Goal: Task Accomplishment & Management: Use online tool/utility

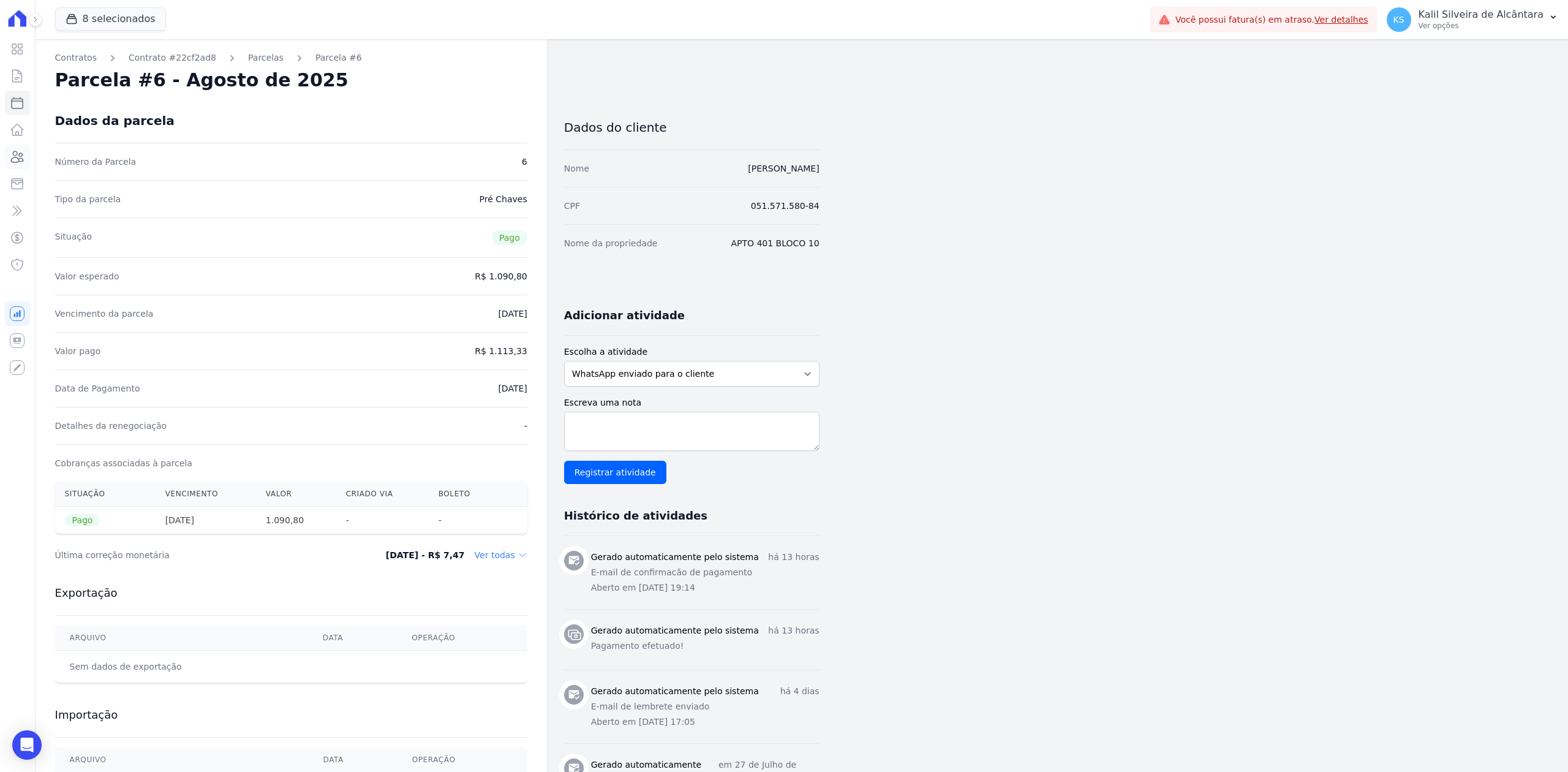
click at [18, 155] on icon at bounding box center [18, 156] width 12 height 11
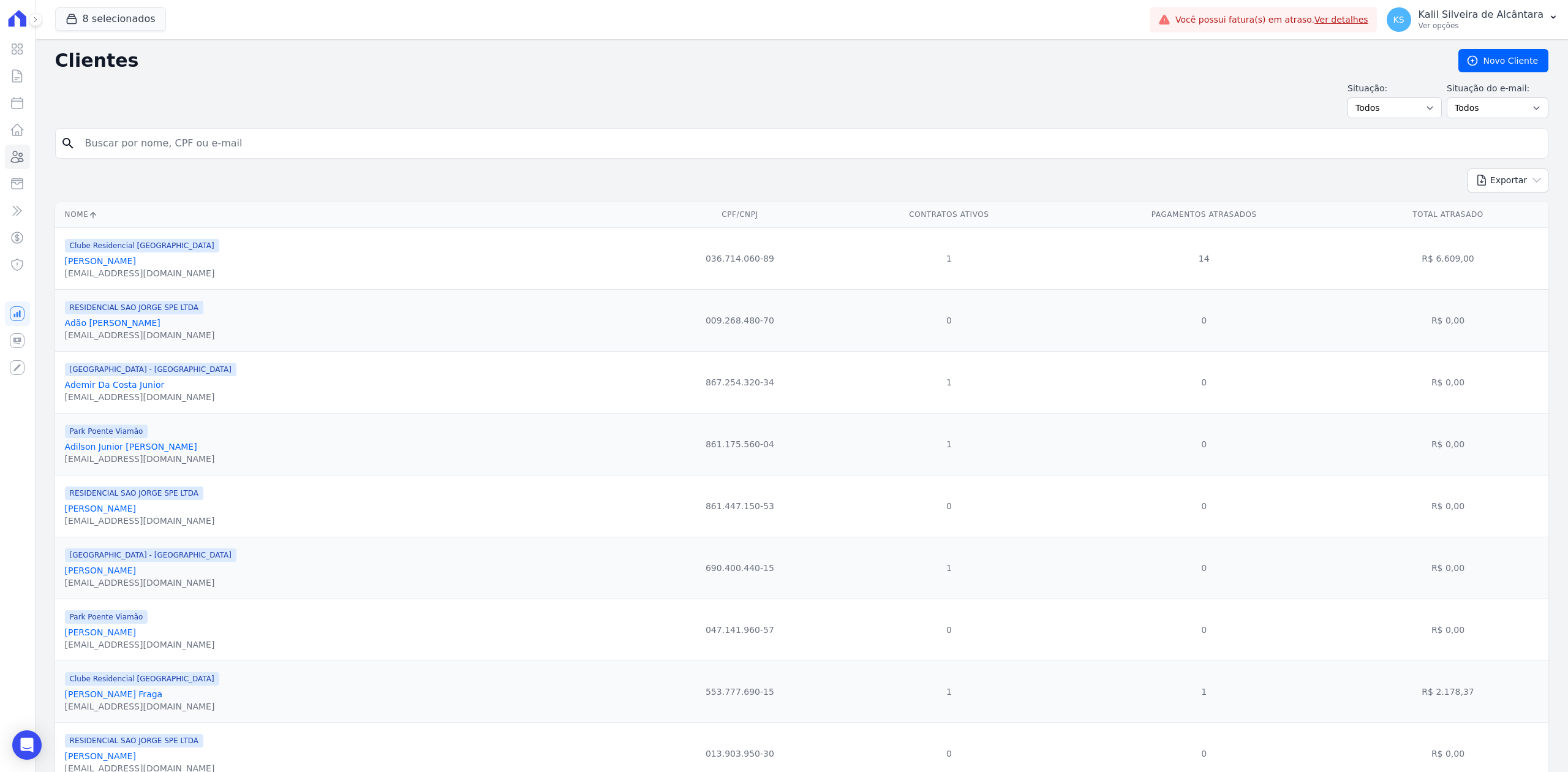
click at [194, 145] on input "search" at bounding box center [811, 143] width 1465 height 24
click at [149, 138] on input "search" at bounding box center [811, 143] width 1465 height 24
paste input "[PERSON_NAME]"
type input "[PERSON_NAME]"
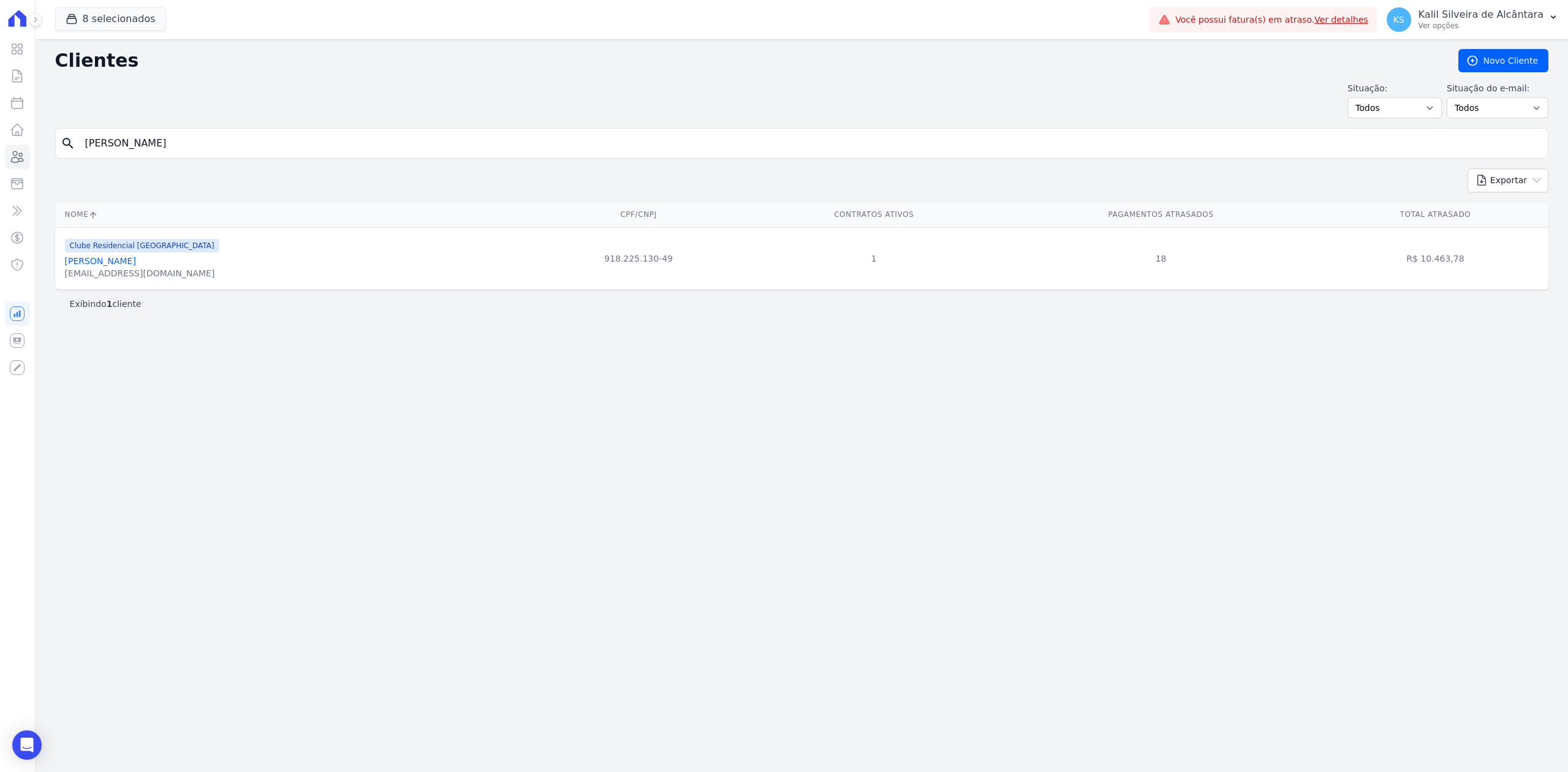
click at [107, 266] on link "[PERSON_NAME]" at bounding box center [100, 261] width 71 height 10
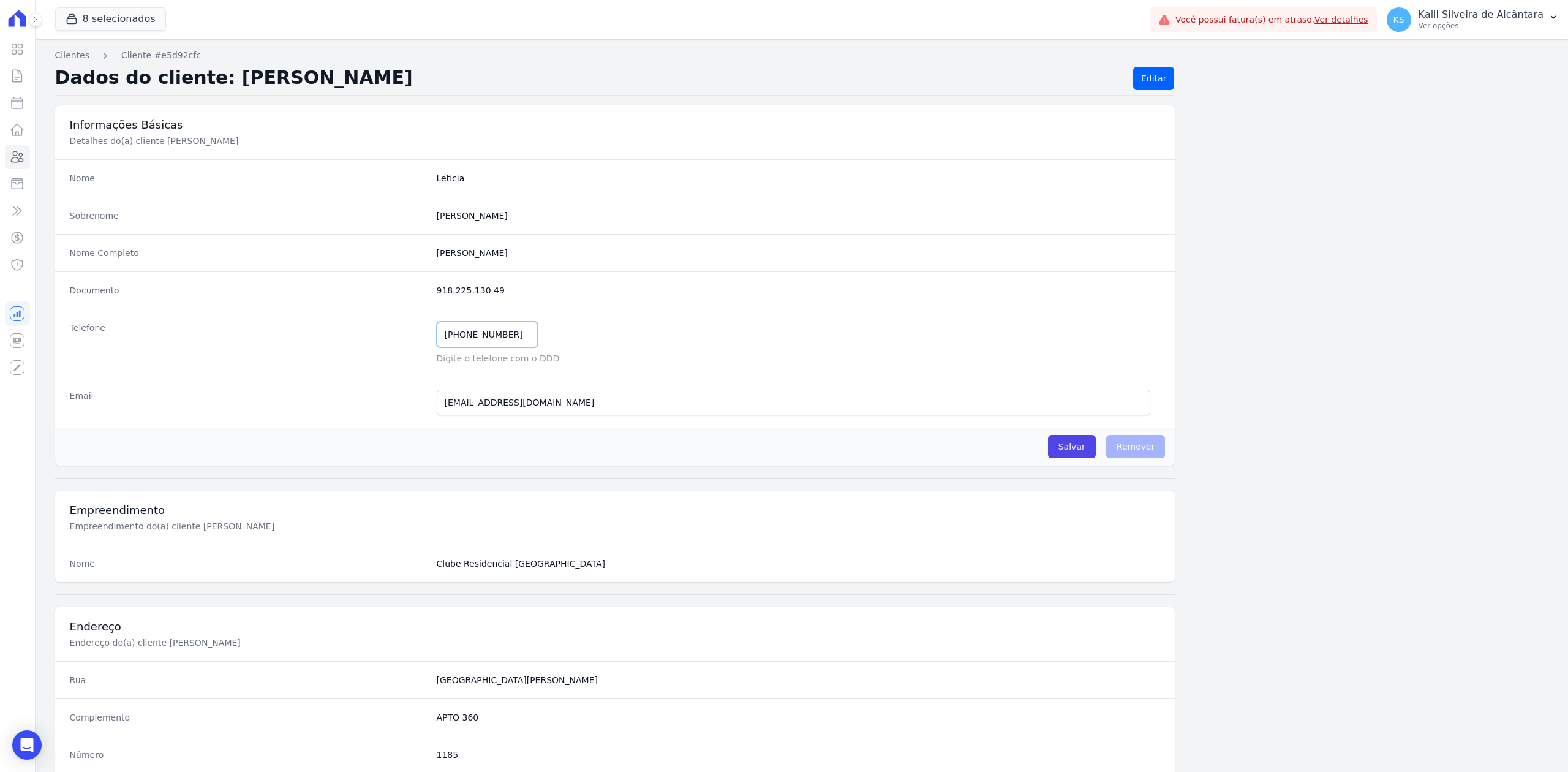
drag, startPoint x: 510, startPoint y: 341, endPoint x: 363, endPoint y: 336, distance: 147.1
click at [363, 336] on div "Telefone [PHONE_NUMBER] Mensagem de SMS ainda não enviada.. Mensagem de [PERSON…" at bounding box center [615, 343] width 1120 height 68
click at [15, 156] on icon at bounding box center [17, 156] width 14 height 14
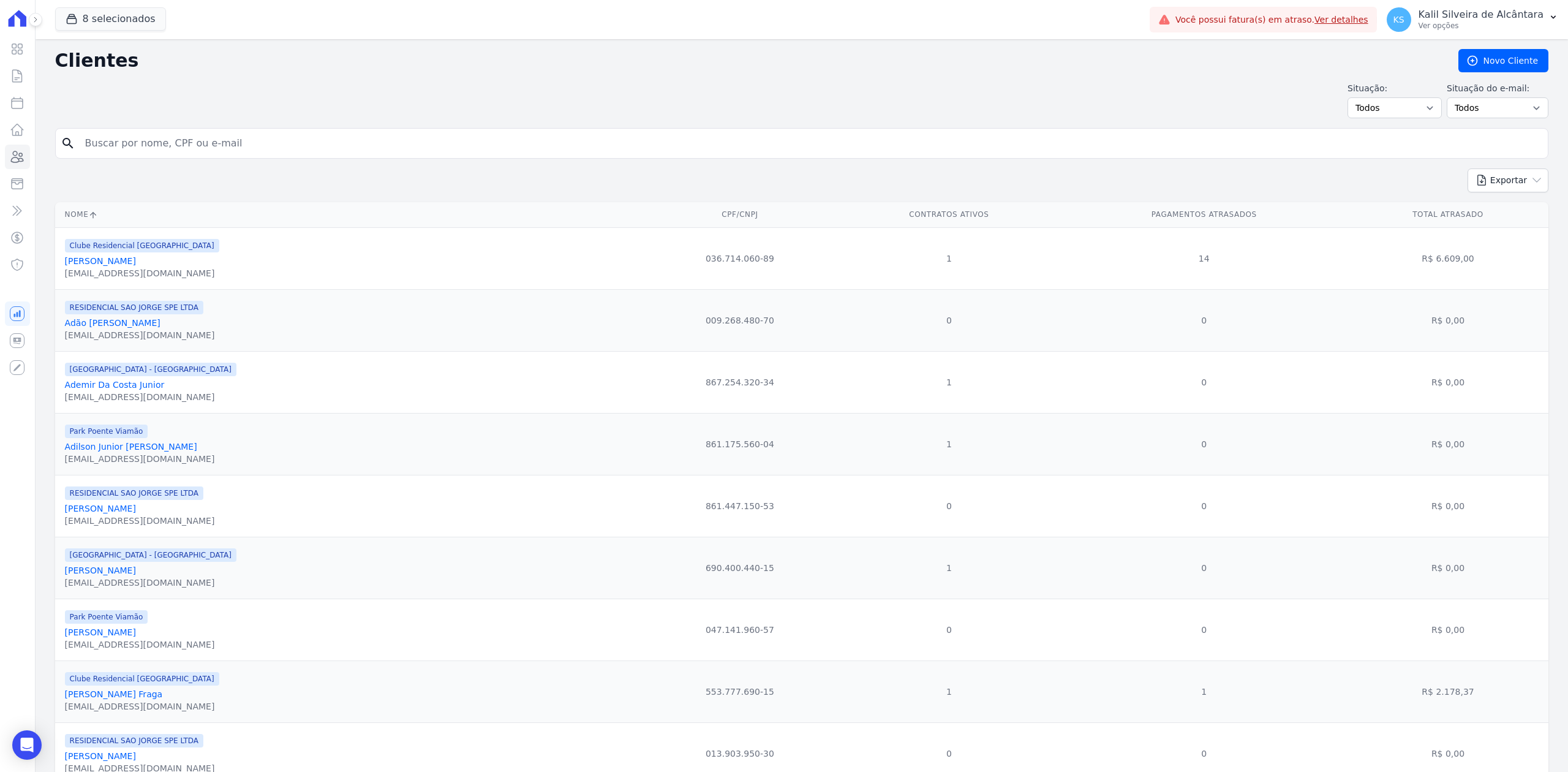
click at [194, 136] on input "search" at bounding box center [811, 143] width 1465 height 24
paste input "[PERSON_NAME]"
type input "[PERSON_NAME]"
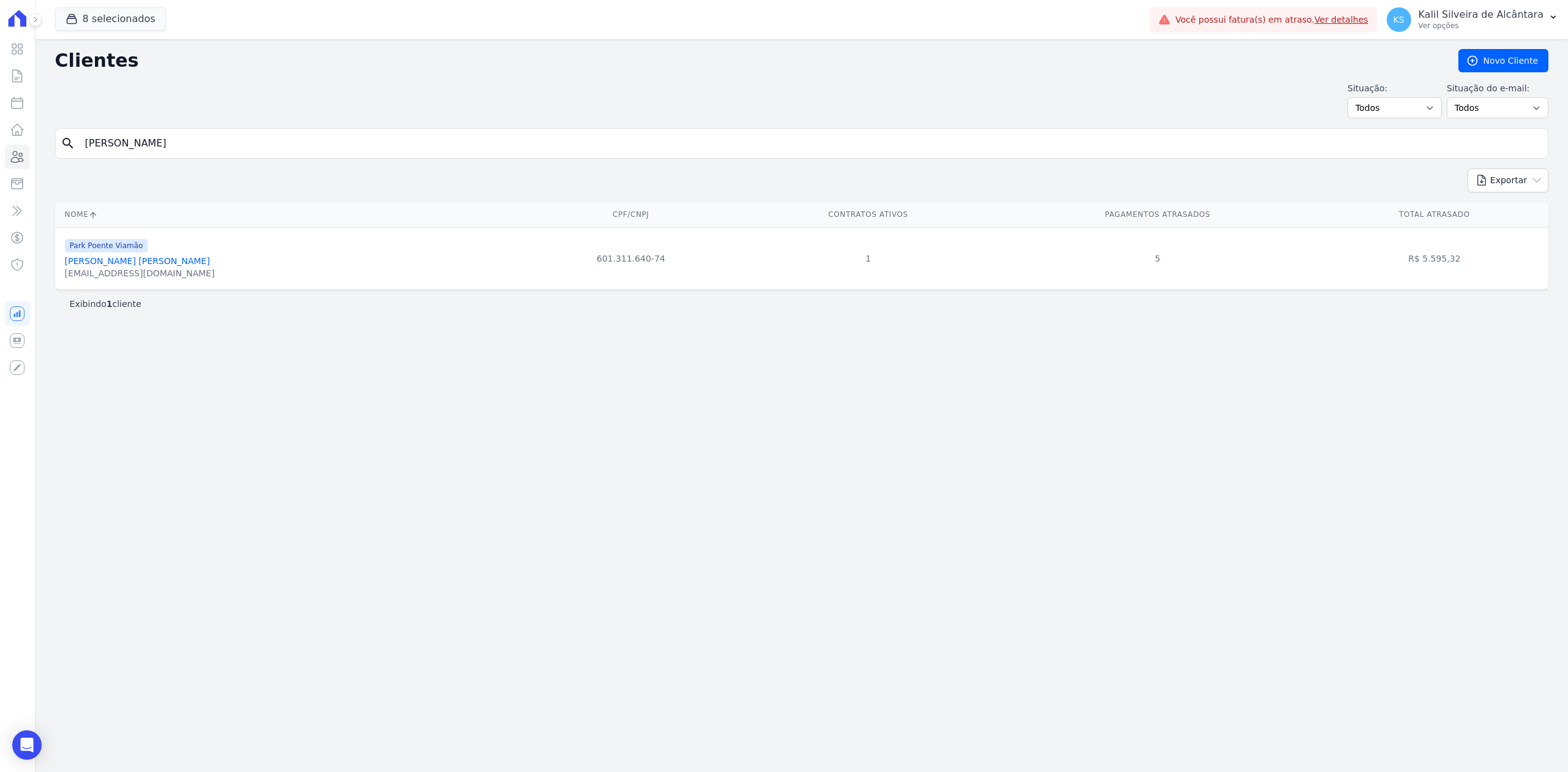
click at [143, 262] on link "[PERSON_NAME] [PERSON_NAME]" at bounding box center [137, 261] width 145 height 10
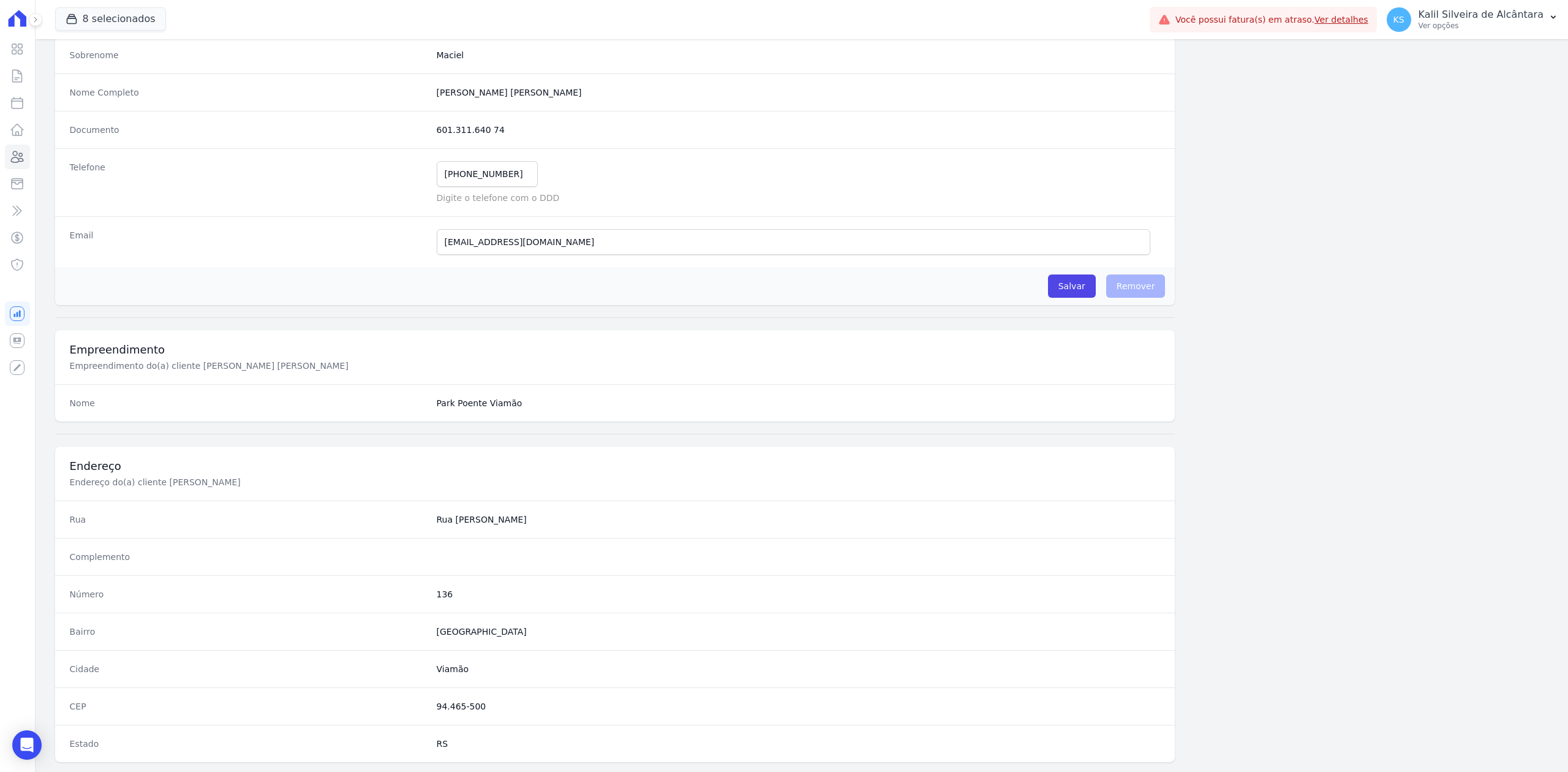
scroll to position [380, 0]
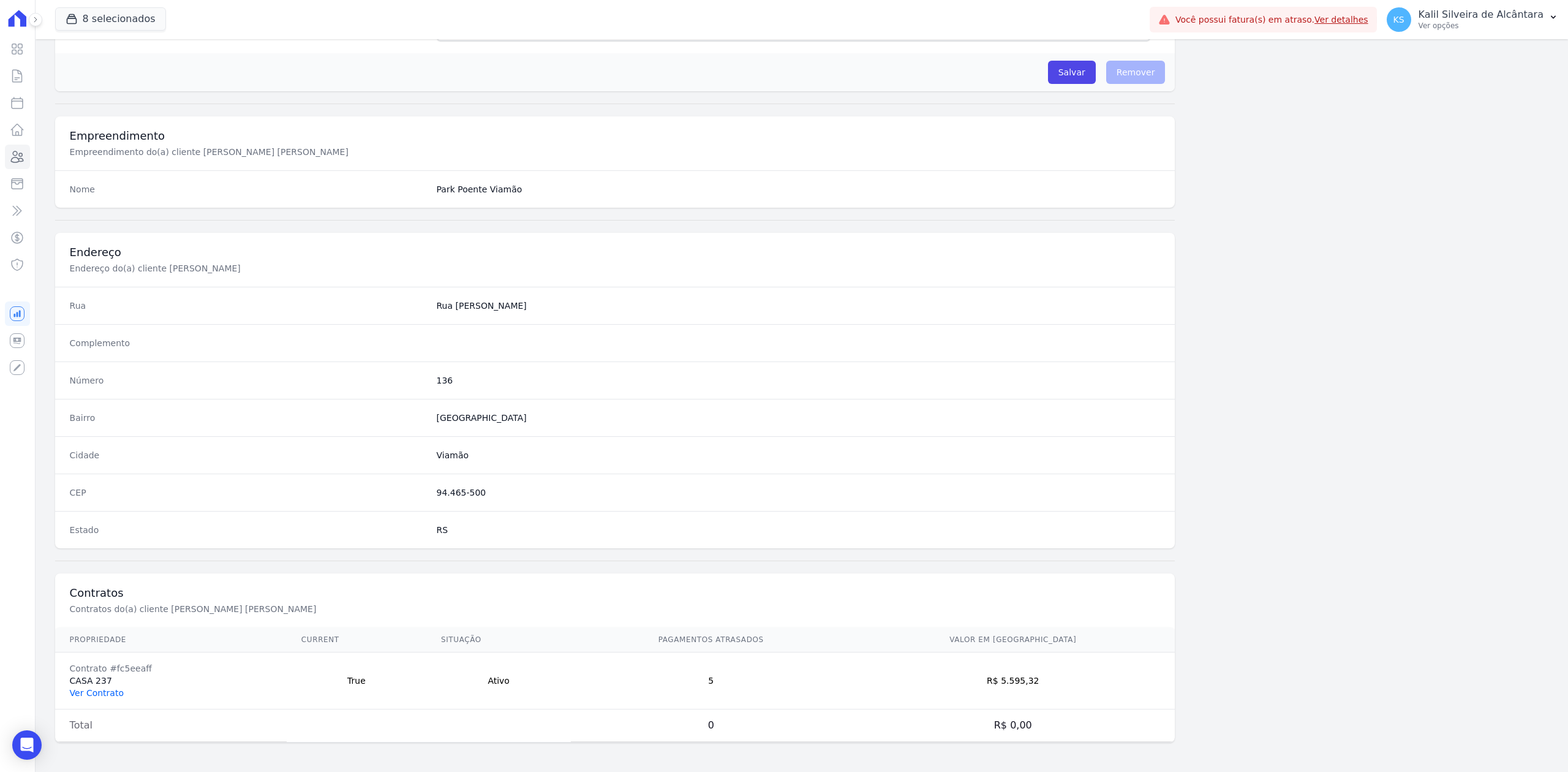
click at [98, 691] on link "Ver Contrato" at bounding box center [97, 693] width 54 height 10
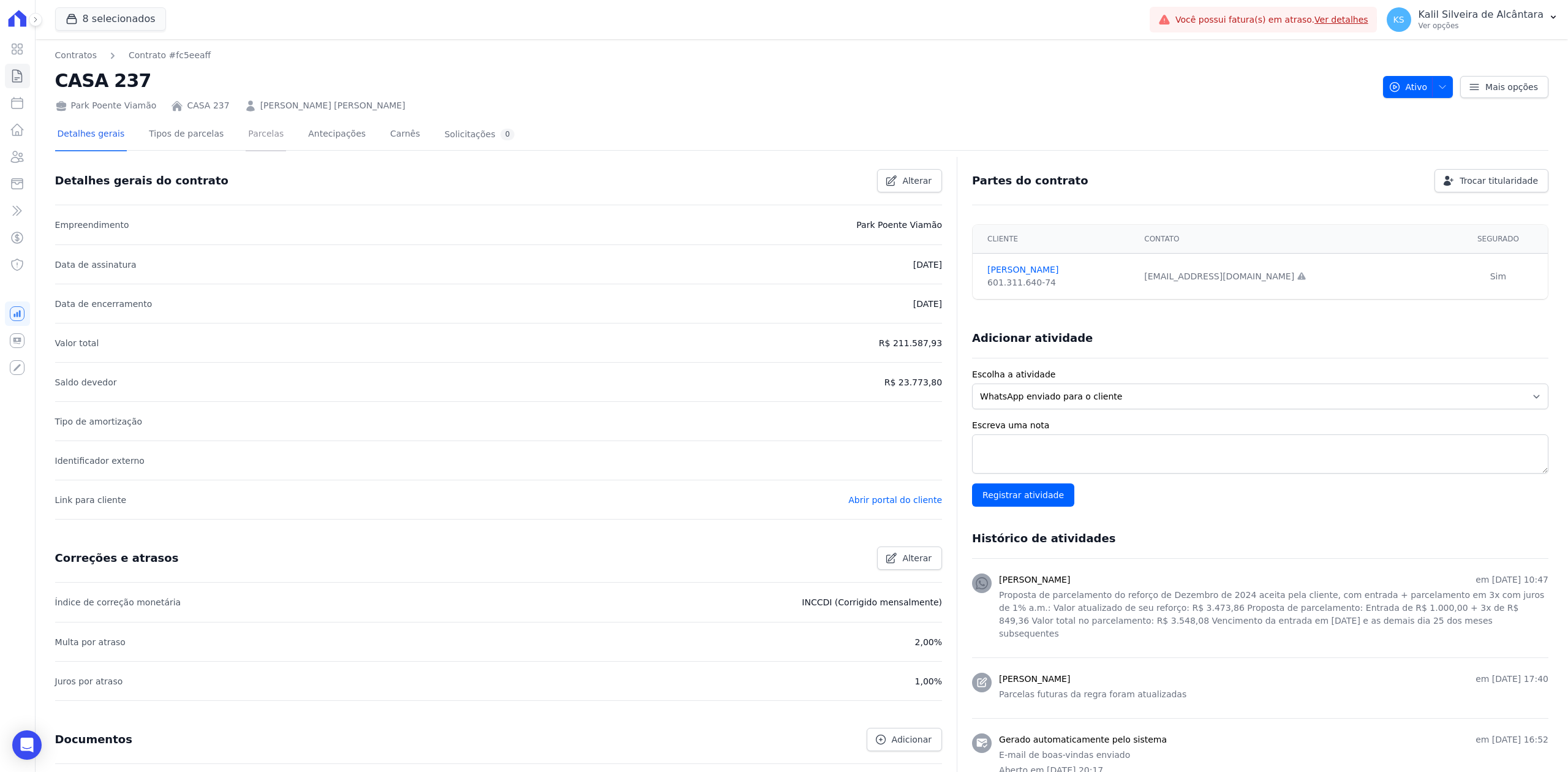
click at [246, 138] on link "Parcelas" at bounding box center [266, 135] width 41 height 33
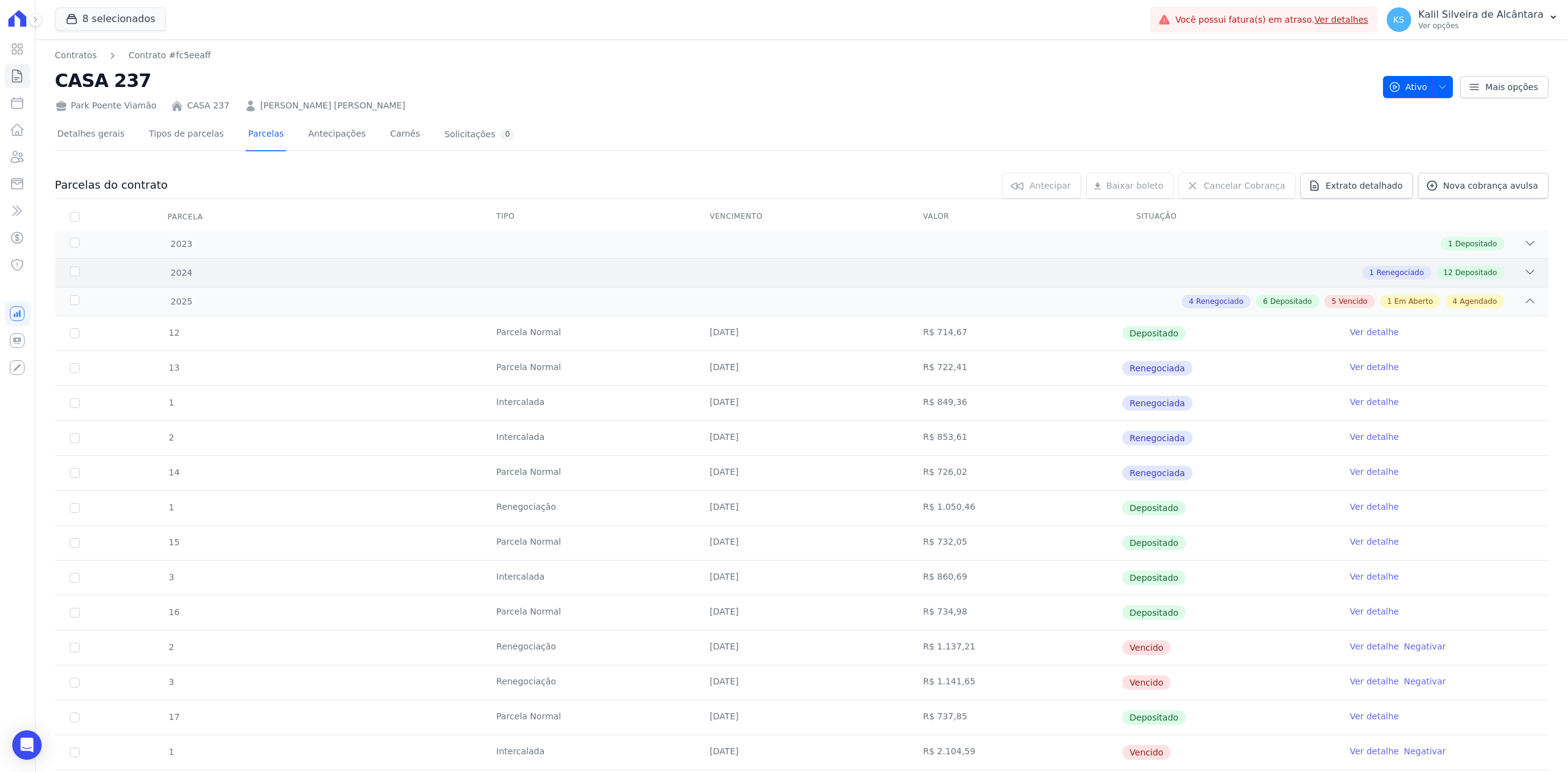
click at [1526, 272] on icon at bounding box center [1530, 272] width 8 height 4
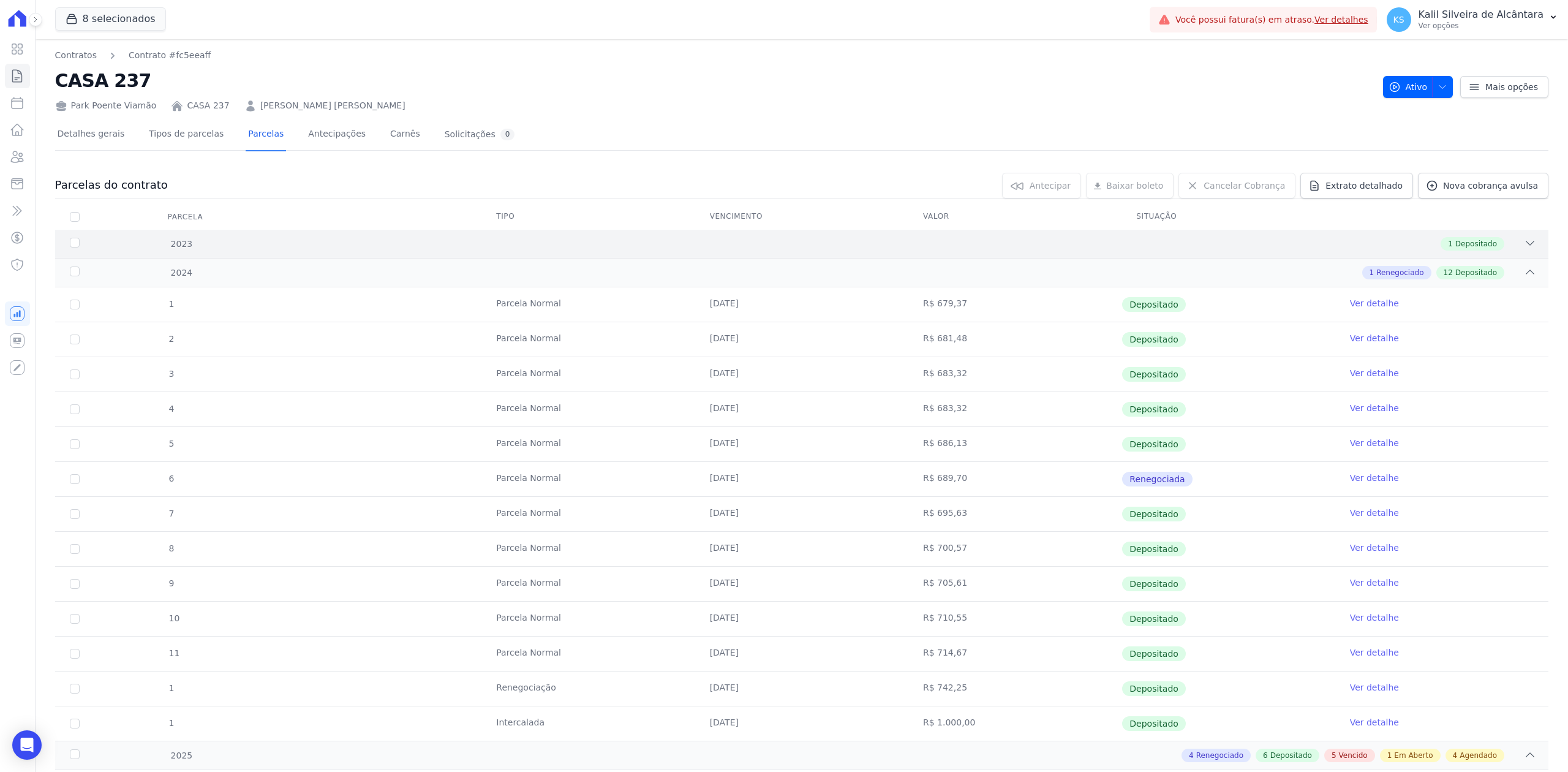
click at [1510, 250] on div "1 Depositado" at bounding box center [875, 244] width 1321 height 14
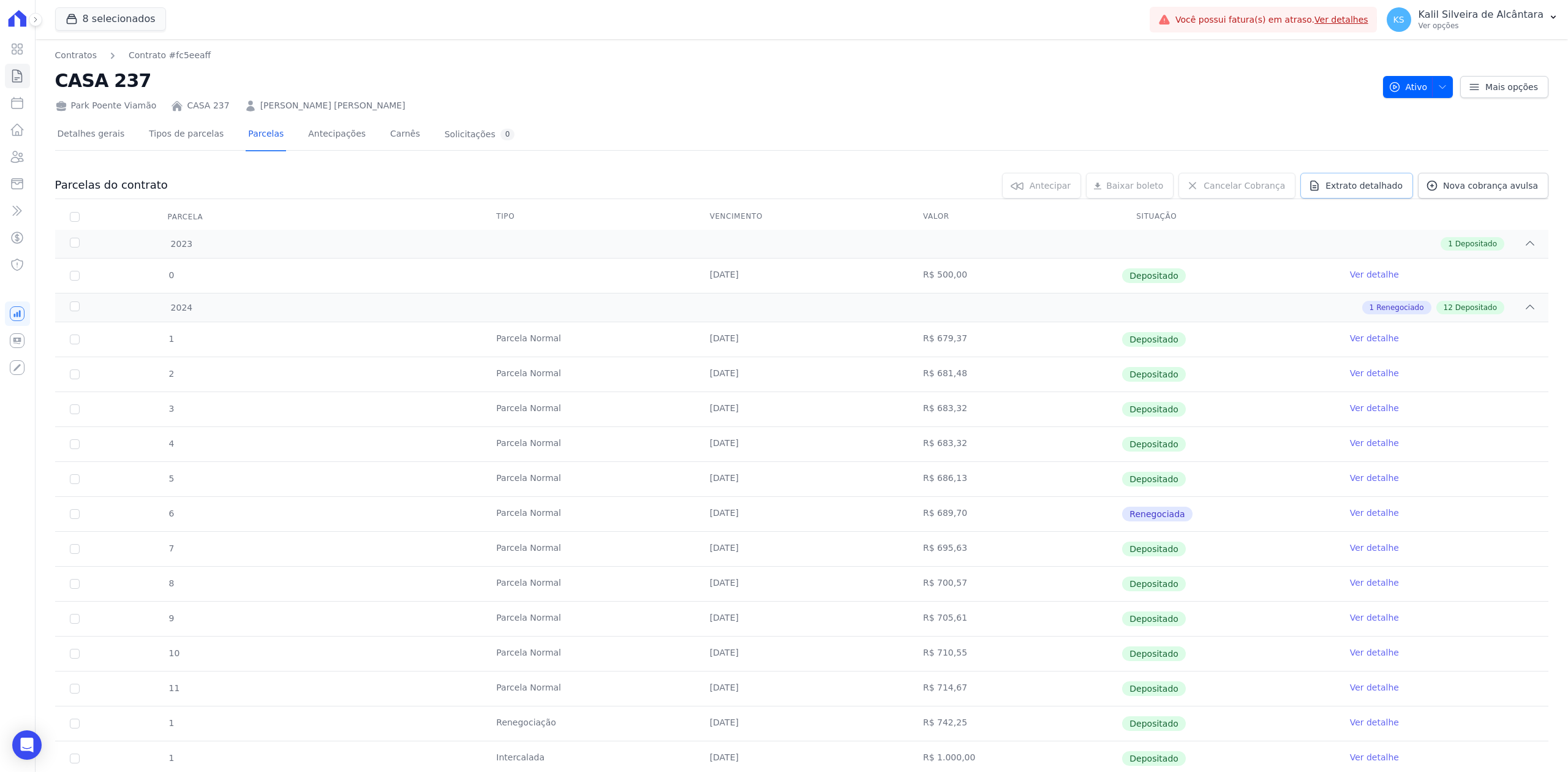
click at [1309, 182] on link "Extrato detalhado" at bounding box center [1357, 185] width 113 height 26
click at [1523, 190] on span "Exportar PDF" at bounding box center [1529, 186] width 64 height 12
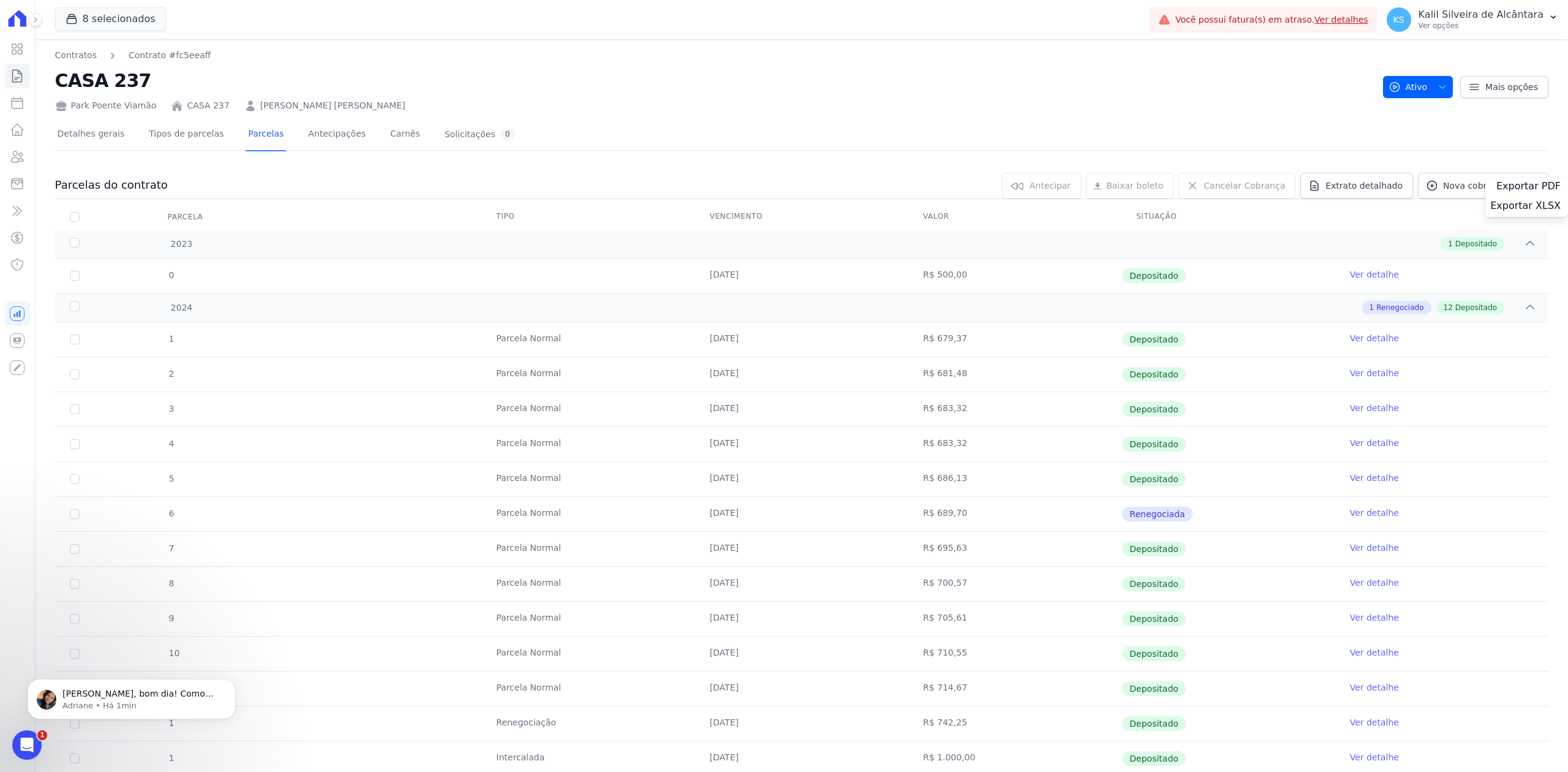
click at [762, 120] on div "Detalhes gerais Tipos de parcelas [GEOGRAPHIC_DATA] Antecipações Carnês Solicit…" at bounding box center [801, 134] width 1493 height 31
click at [32, 734] on div "Abertura do Messenger da Intercom" at bounding box center [27, 745] width 41 height 41
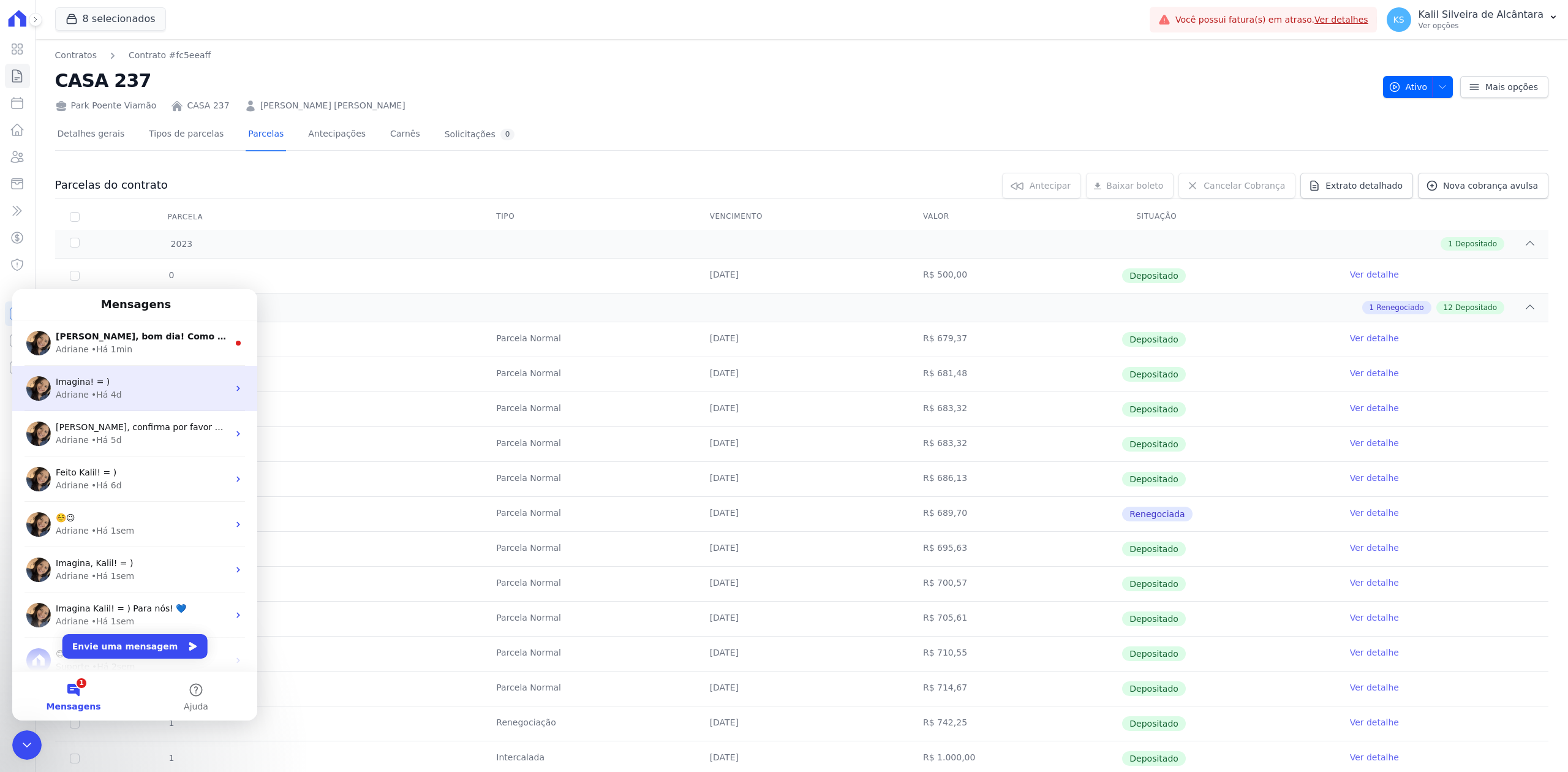
click at [151, 407] on div "Imagina! = ) [PERSON_NAME] • Há 4d" at bounding box center [135, 388] width 245 height 45
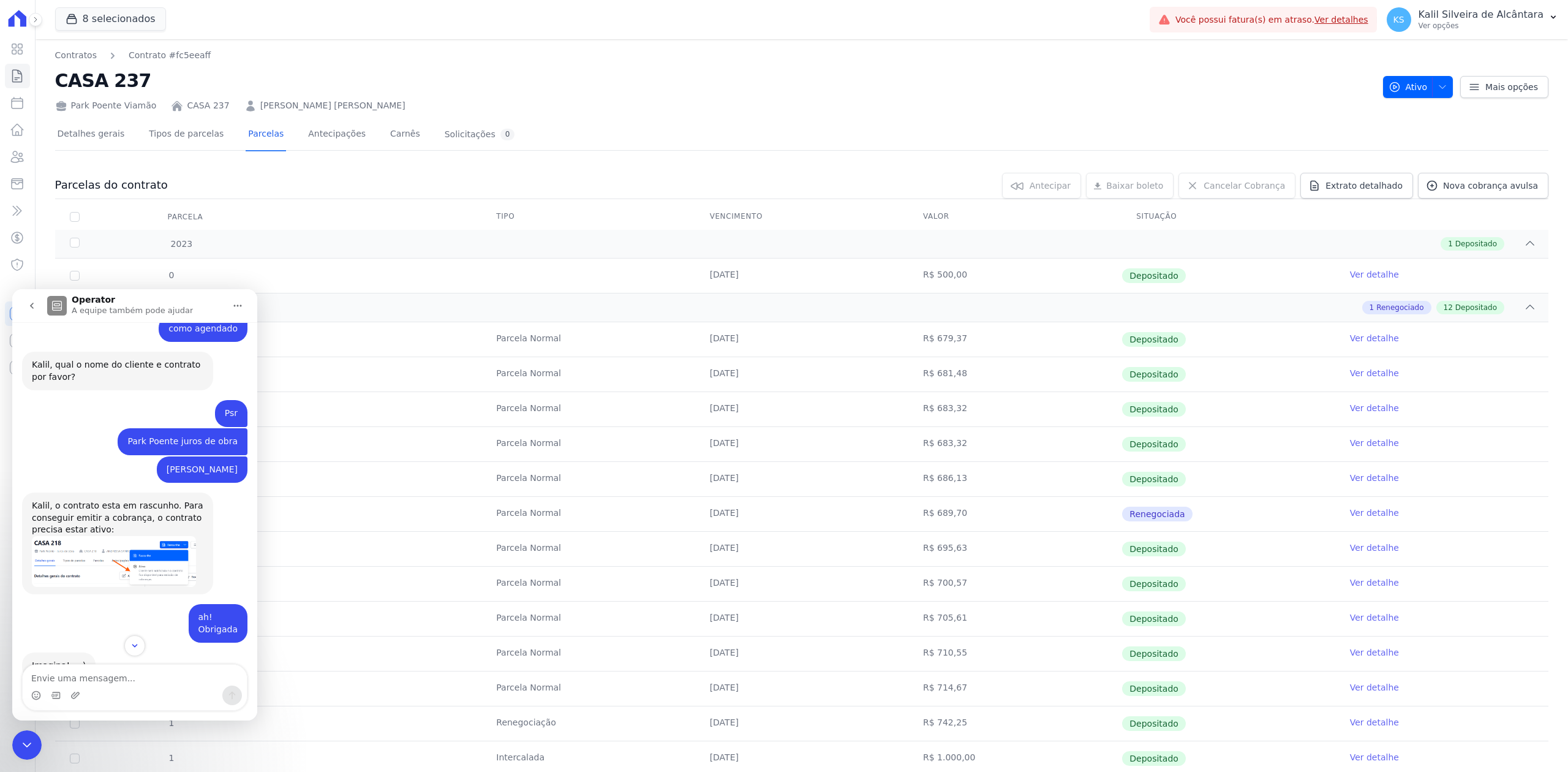
scroll to position [516, 0]
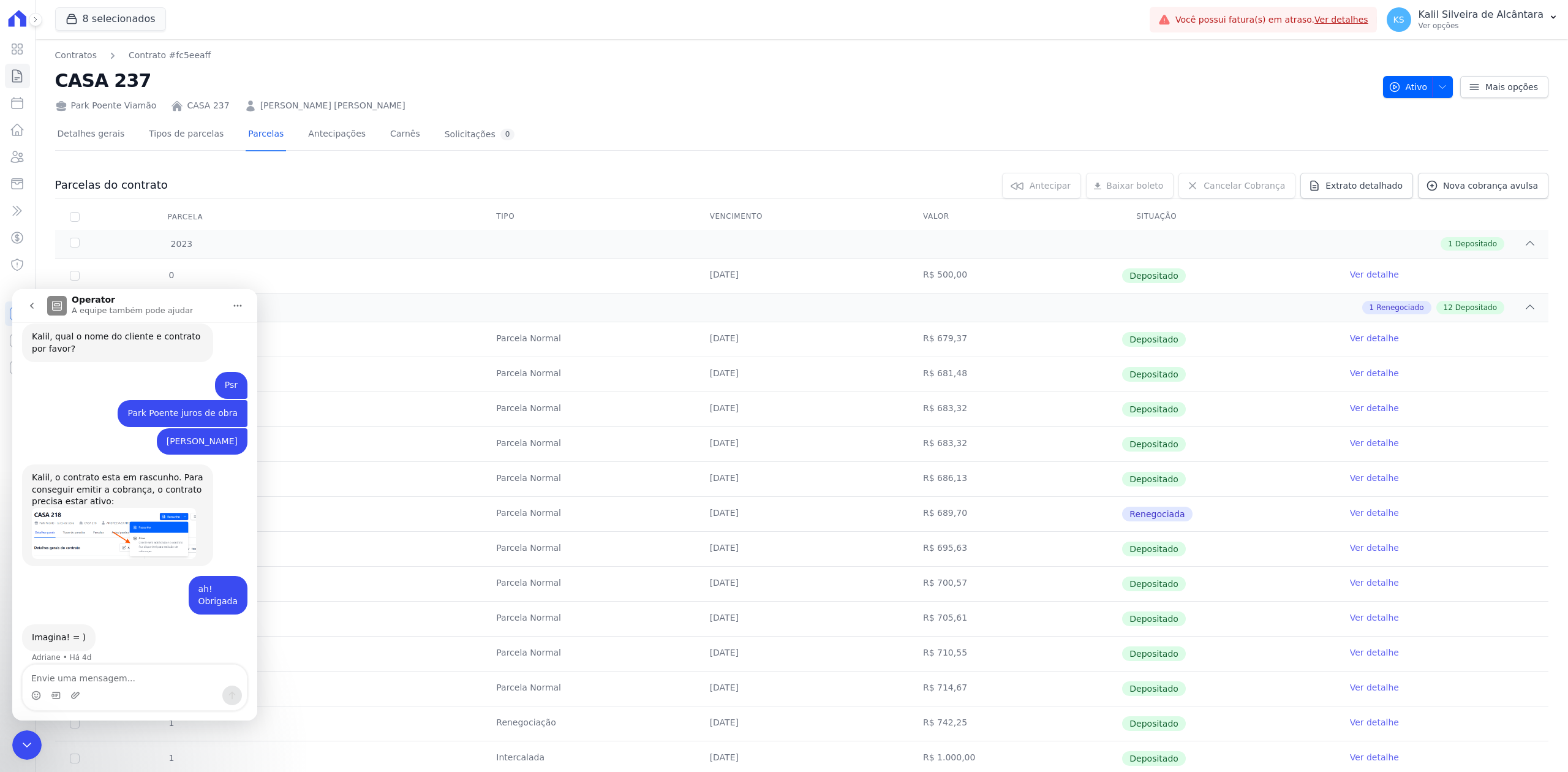
click at [37, 301] on button "go back" at bounding box center [32, 306] width 24 height 24
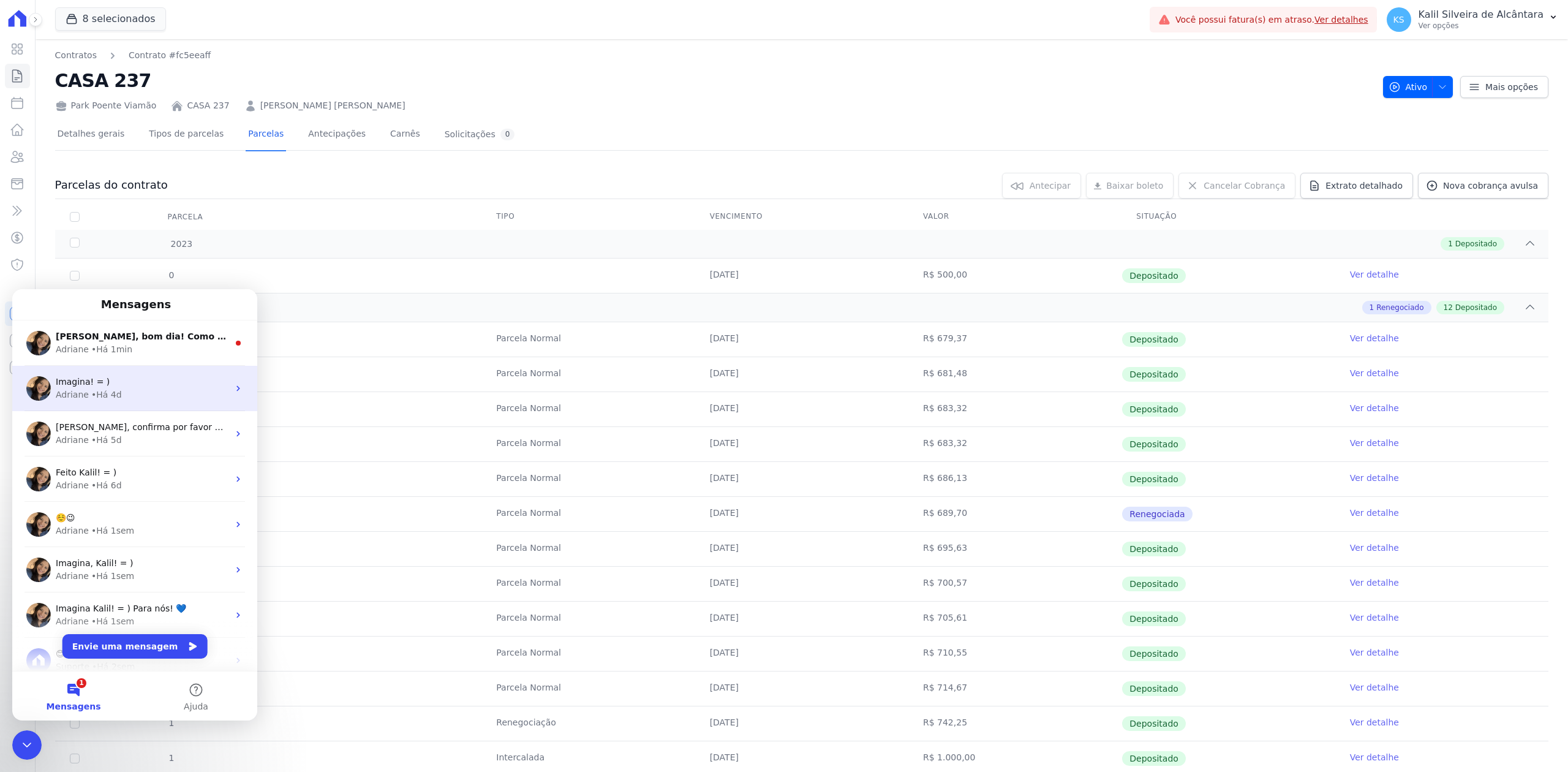
scroll to position [0, 0]
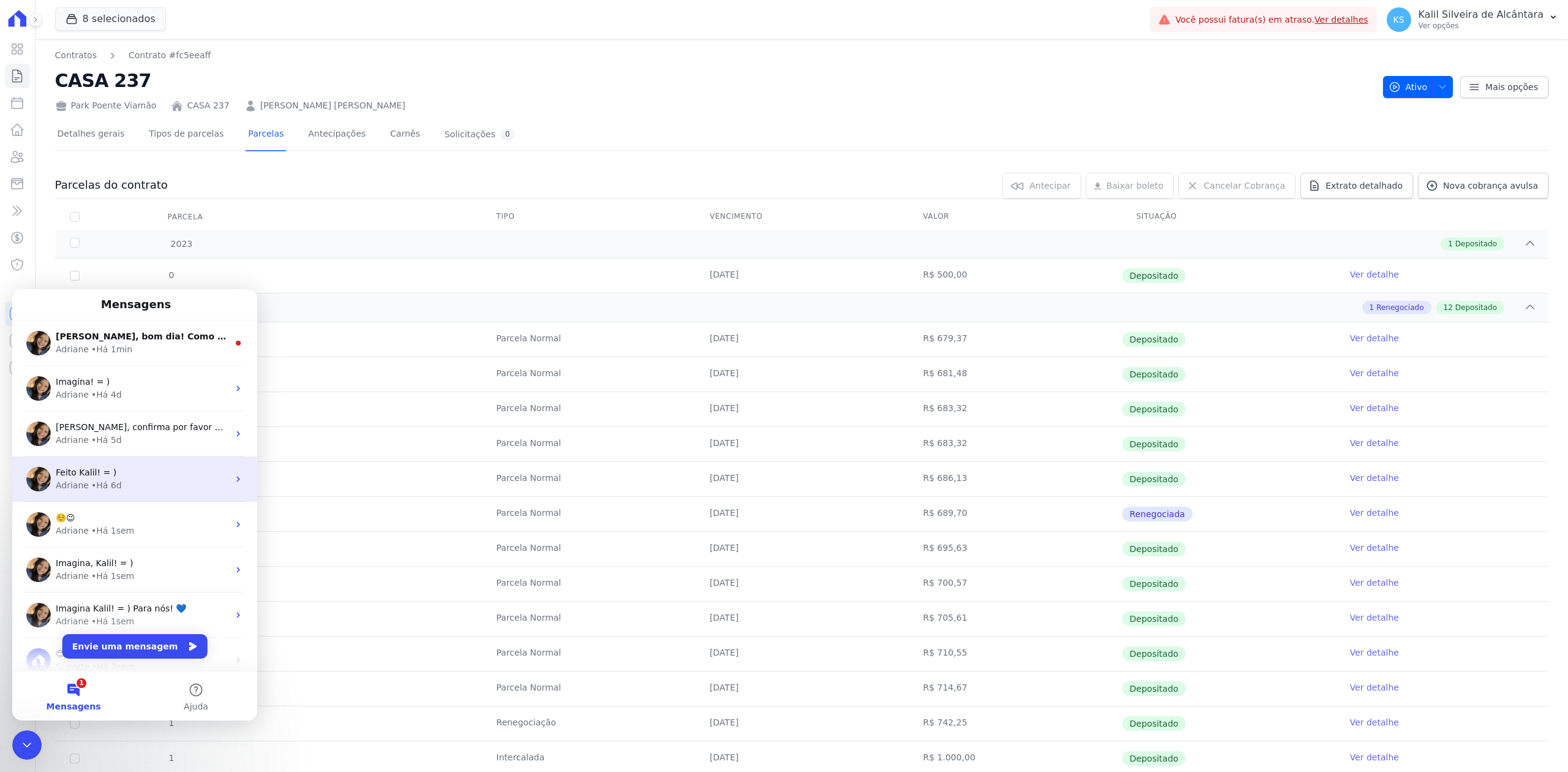
click at [118, 493] on div "Feito Kalil! = ) [PERSON_NAME] • Há 6d" at bounding box center [135, 479] width 245 height 45
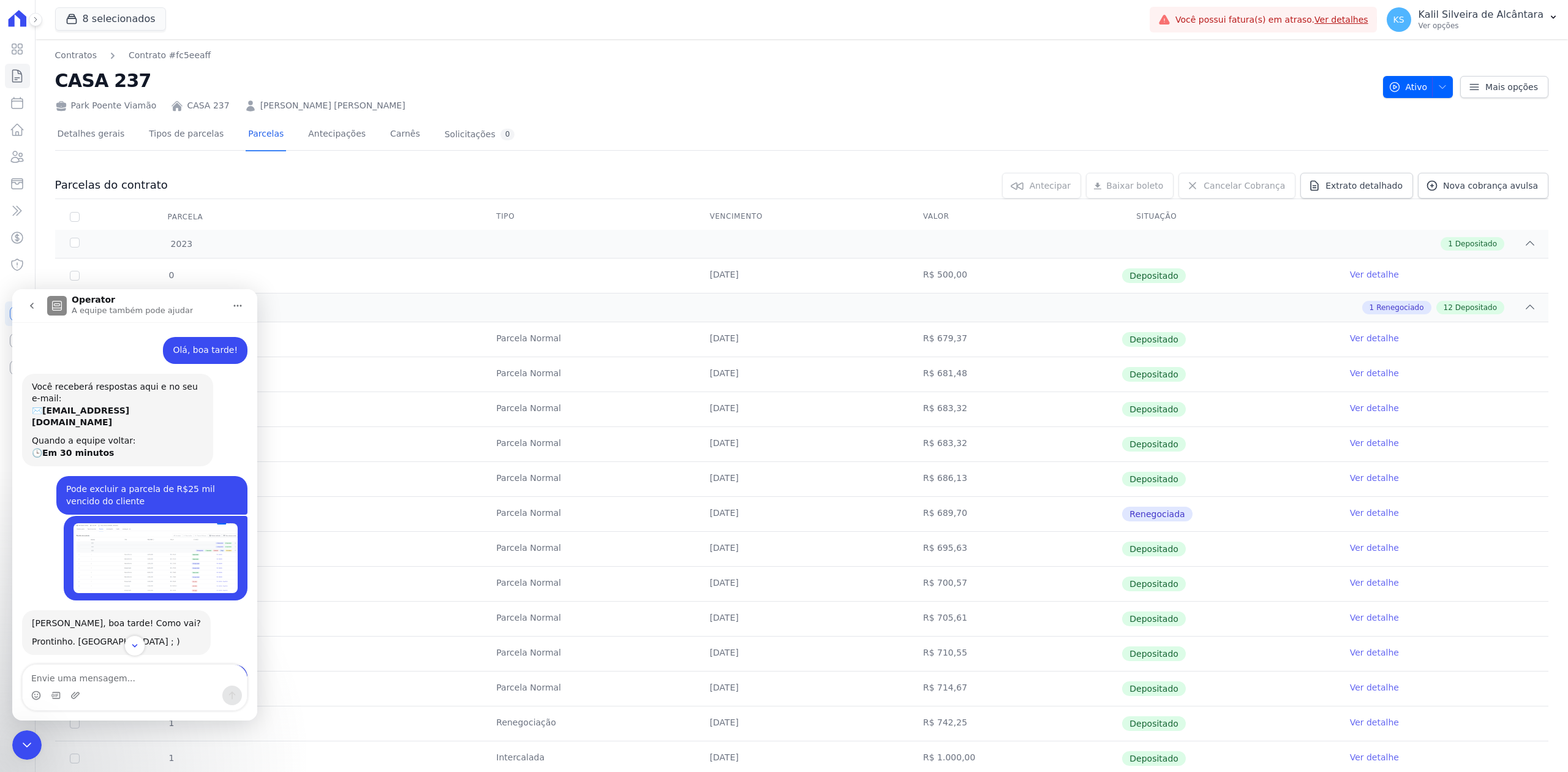
click at [30, 299] on button "go back" at bounding box center [32, 306] width 24 height 24
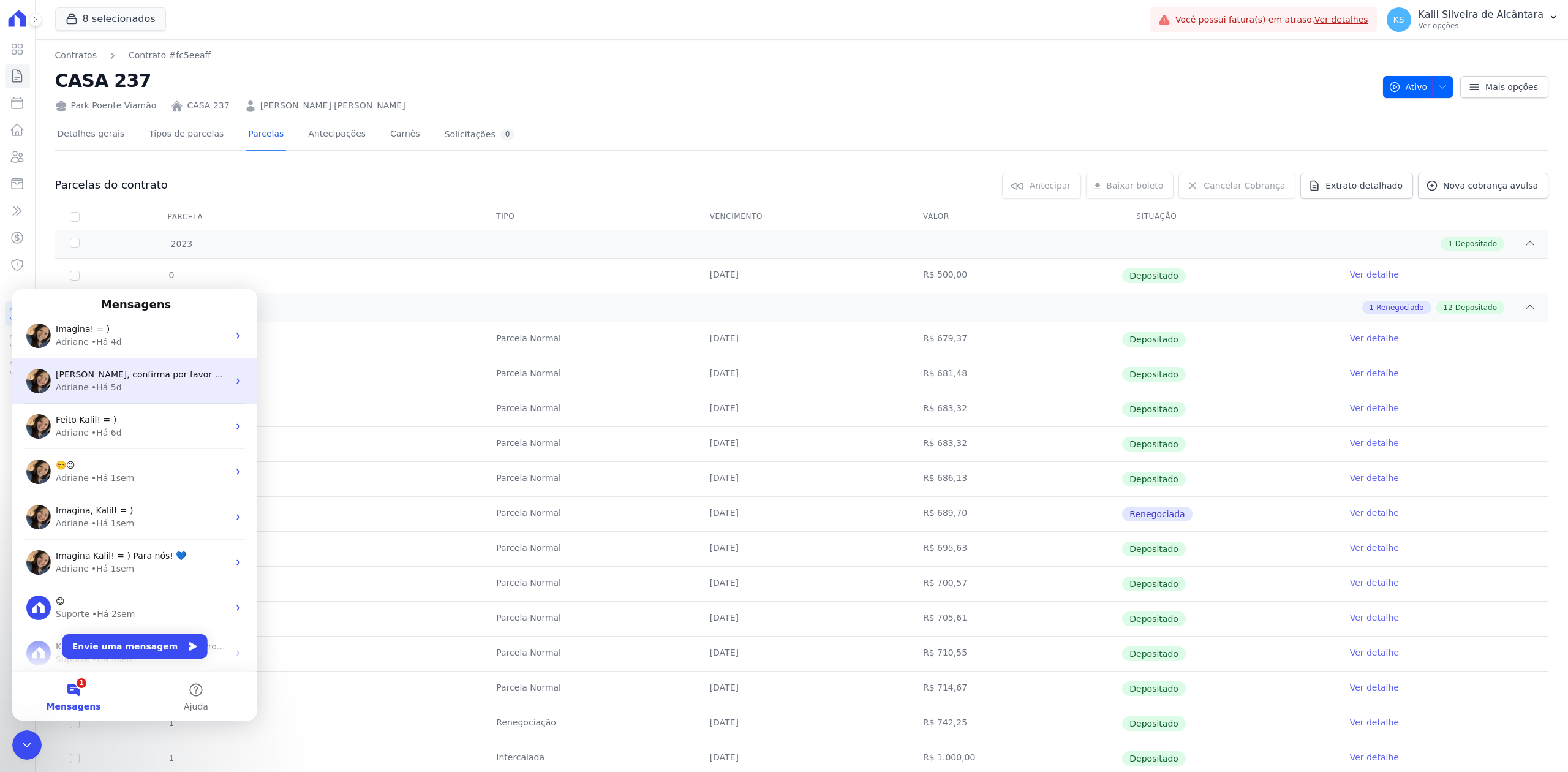
scroll to position [81, 0]
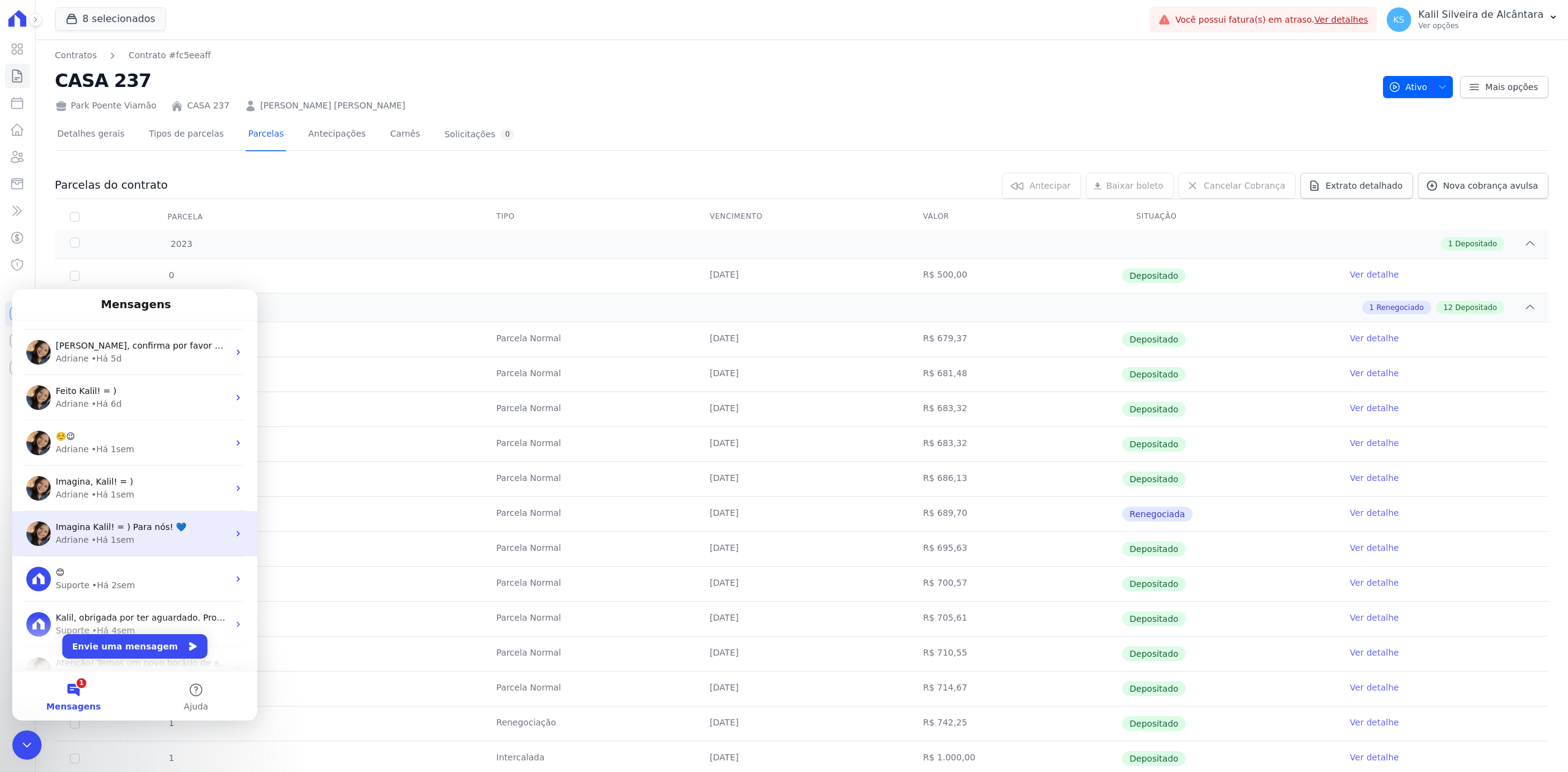
click at [136, 525] on span "Imagina Kalil! = ) Para nós! 💙" at bounding box center [120, 526] width 130 height 10
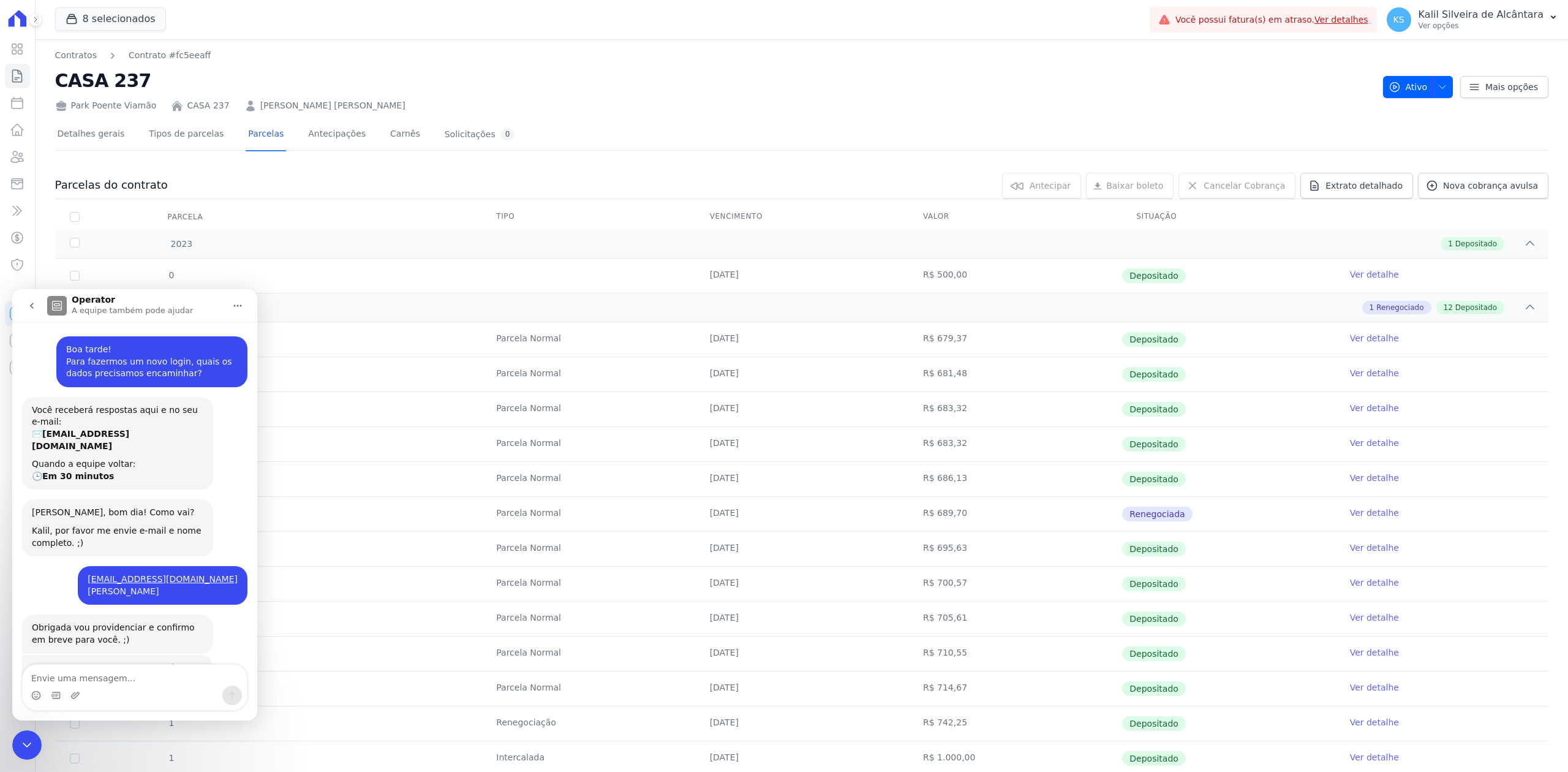
scroll to position [0, 0]
click at [33, 308] on icon "go back" at bounding box center [32, 305] width 4 height 6
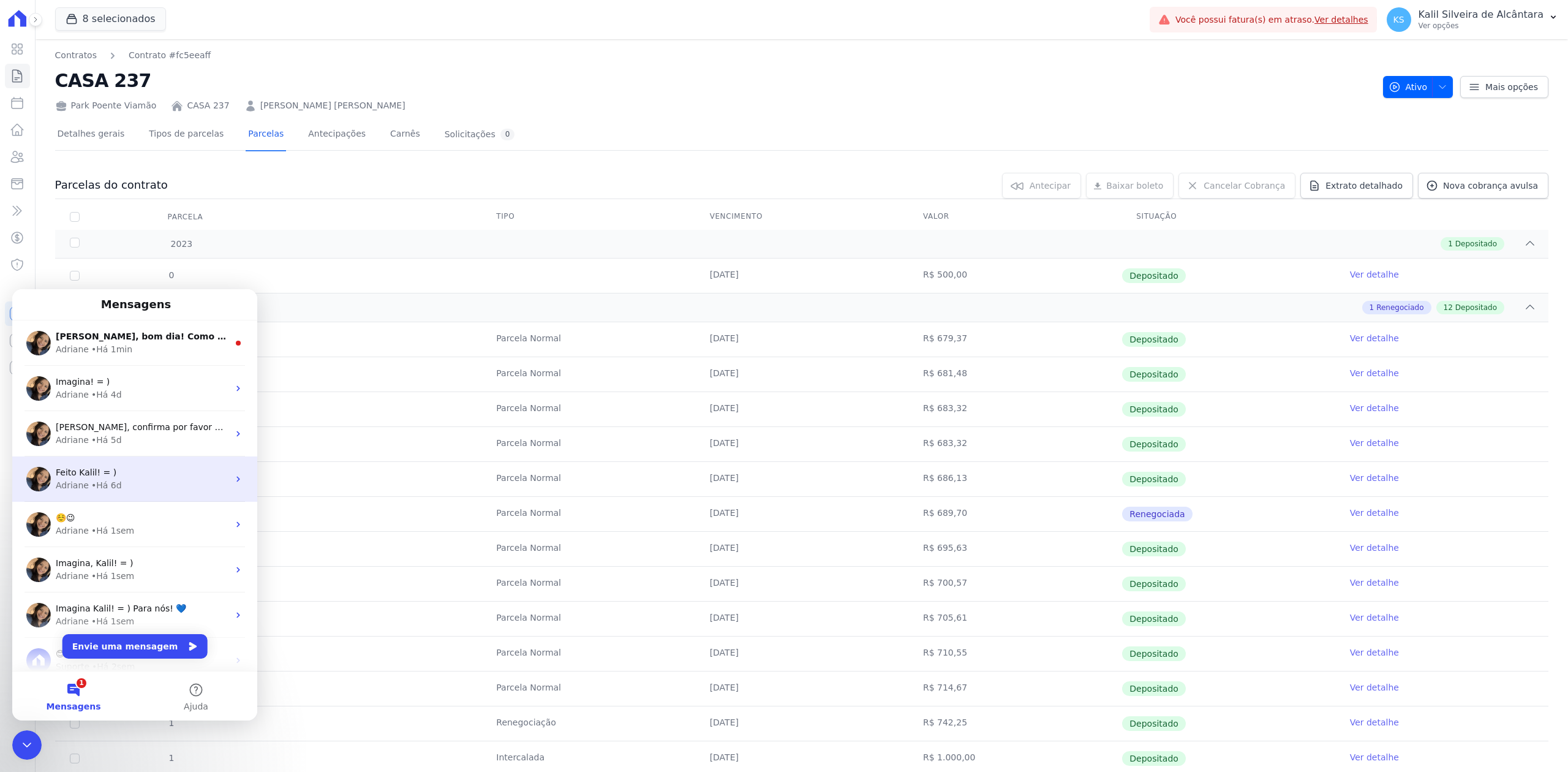
click at [136, 479] on div "[PERSON_NAME] • Há 6d" at bounding box center [142, 486] width 173 height 13
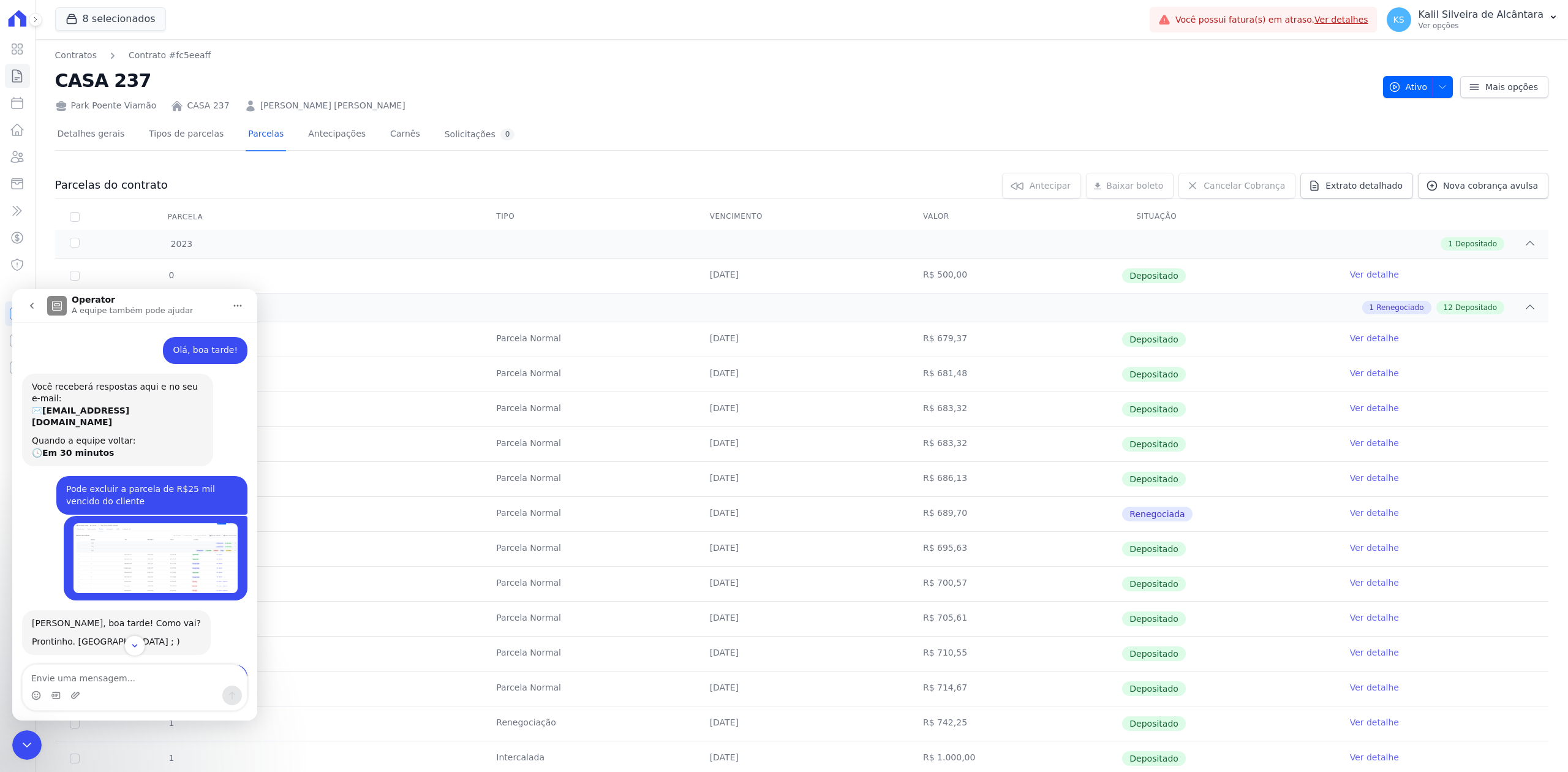
click at [35, 298] on button "go back" at bounding box center [32, 306] width 24 height 24
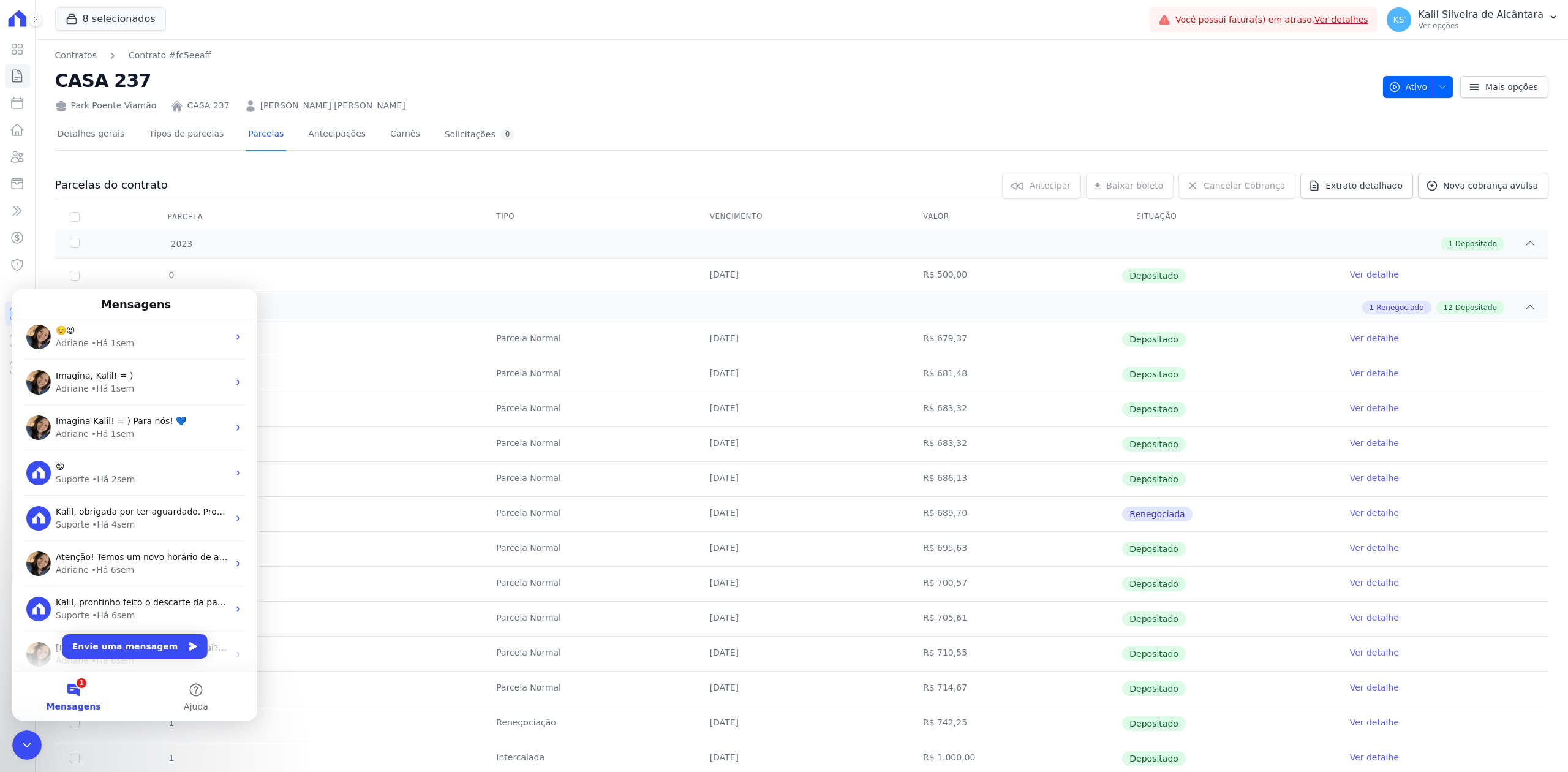
scroll to position [245, 0]
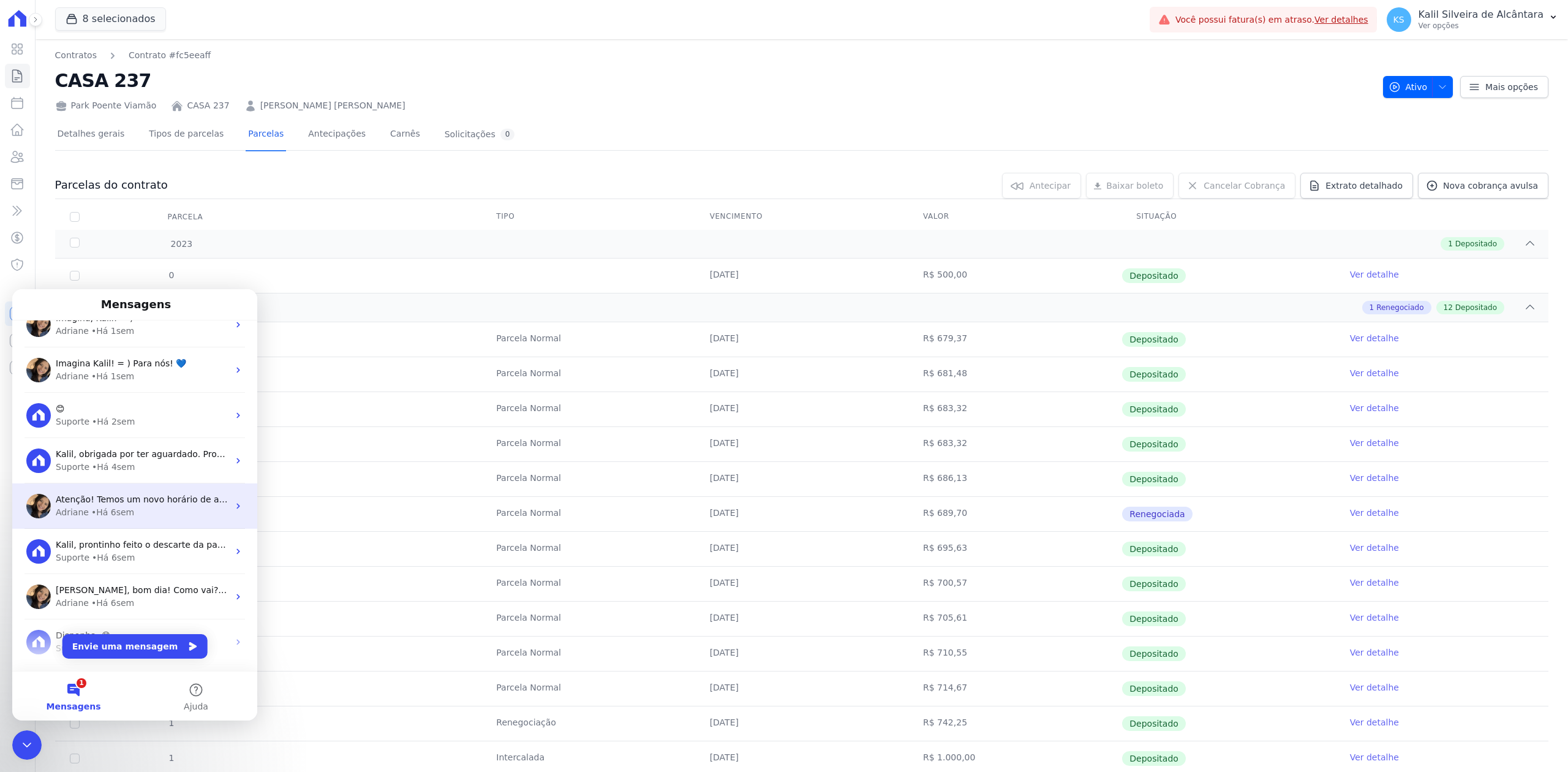
click at [133, 498] on span "Atenção! Temos um novo horário de atendimento 😊 Pensando em melhorar ainda mais…" at bounding box center [920, 499] width 1729 height 10
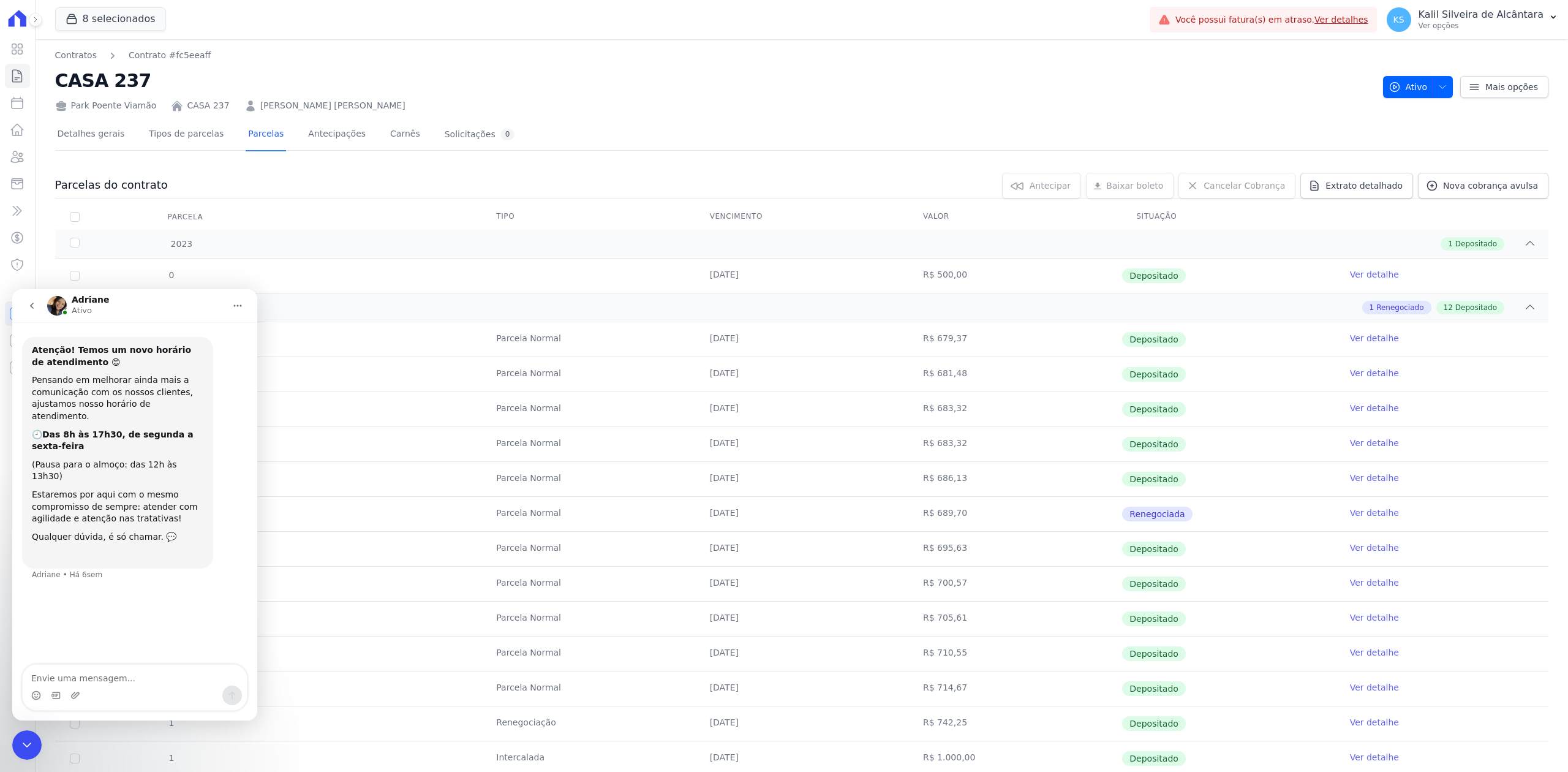
click at [40, 303] on button "go back" at bounding box center [32, 306] width 24 height 24
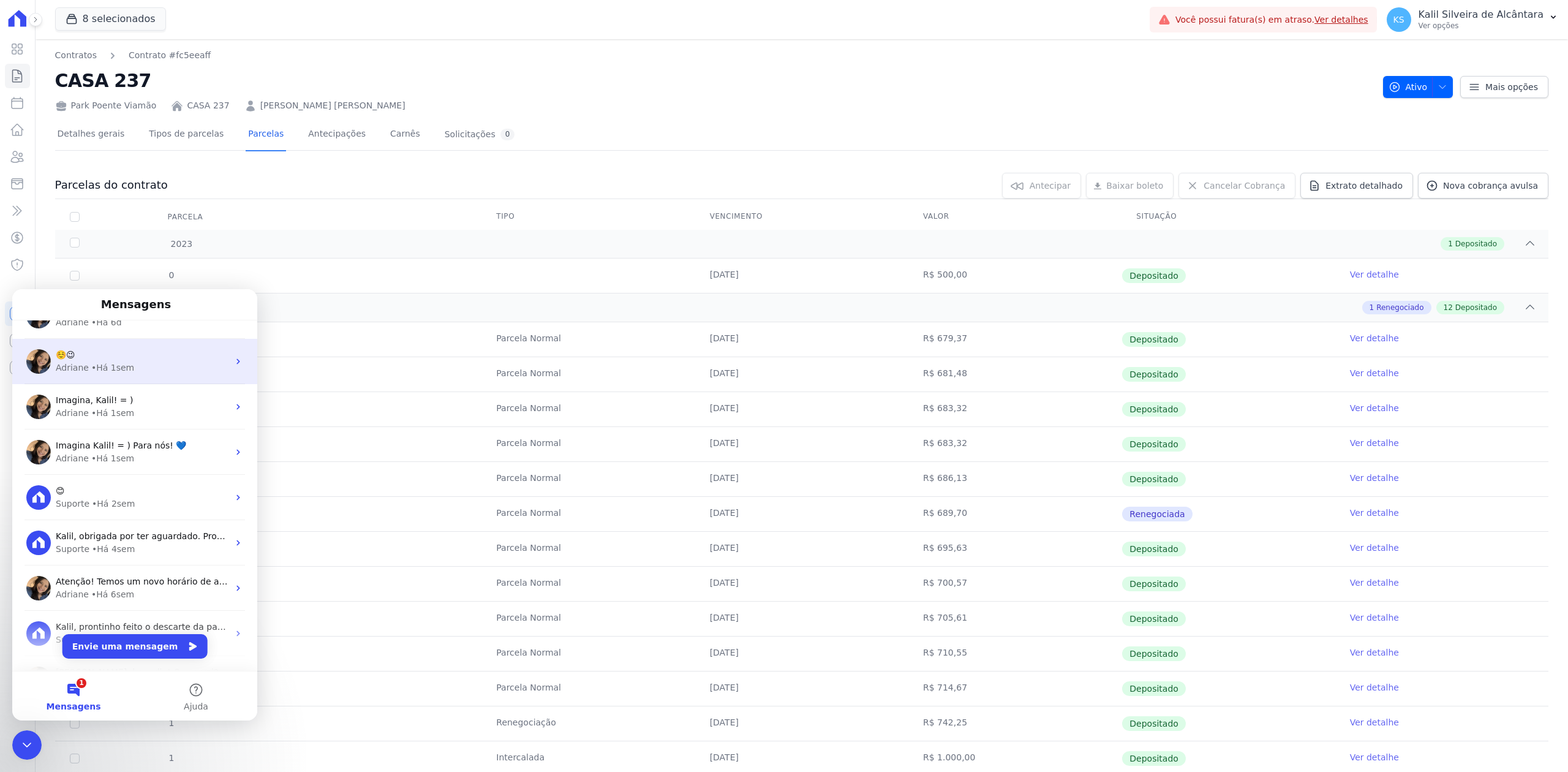
scroll to position [0, 0]
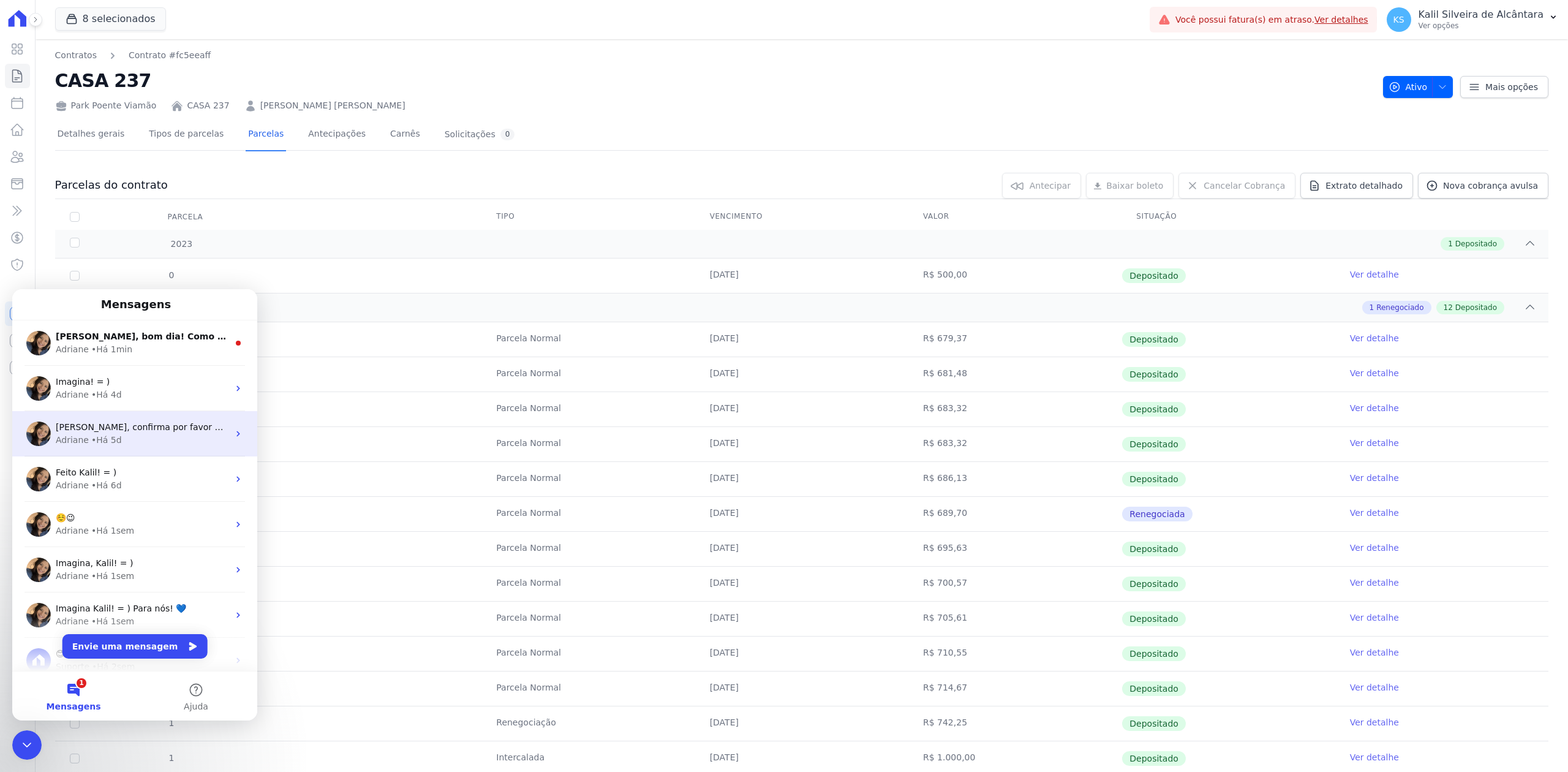
click at [122, 443] on div "Adriane • Há 5d" at bounding box center [142, 440] width 173 height 13
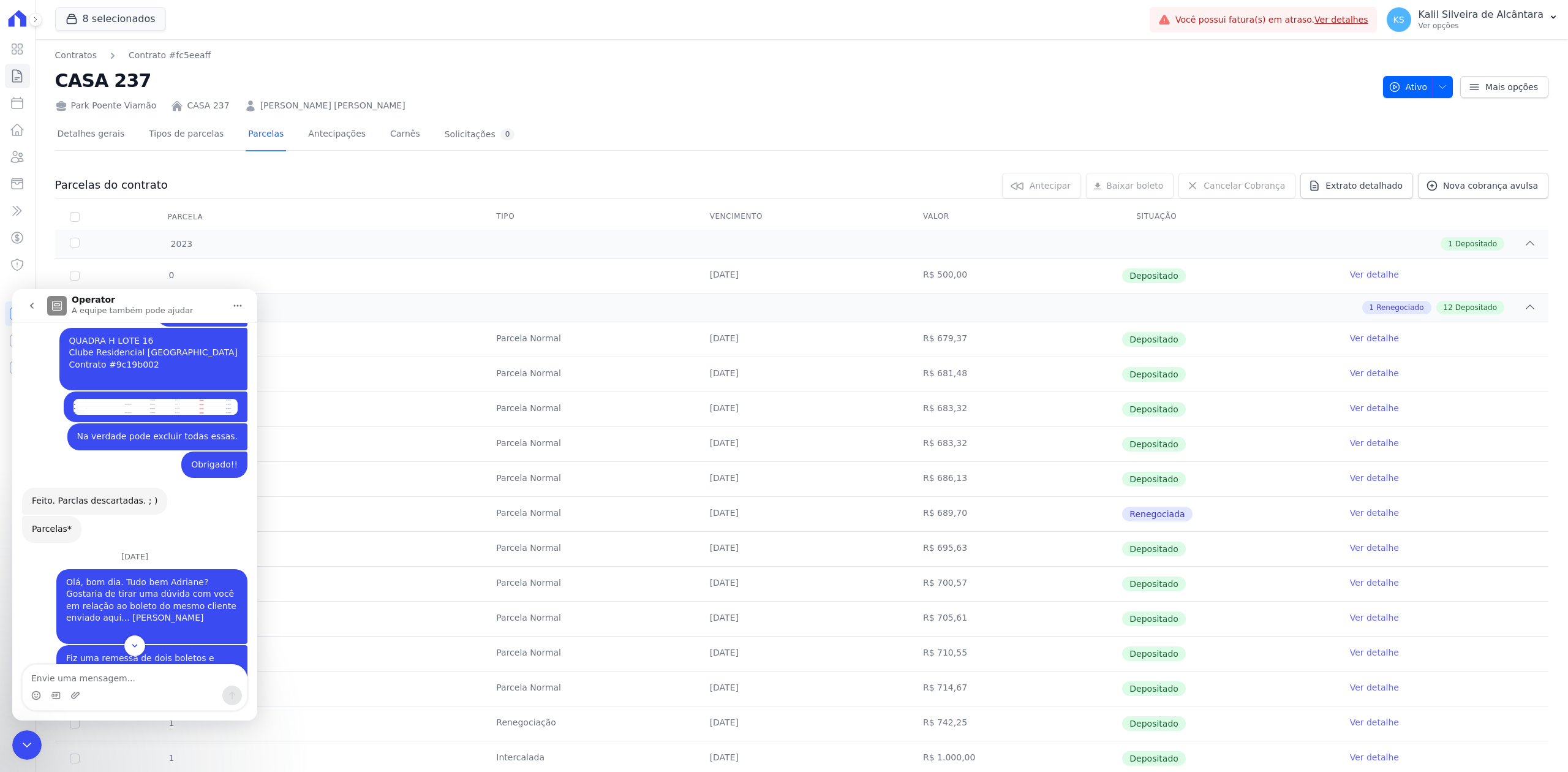
scroll to position [270, 0]
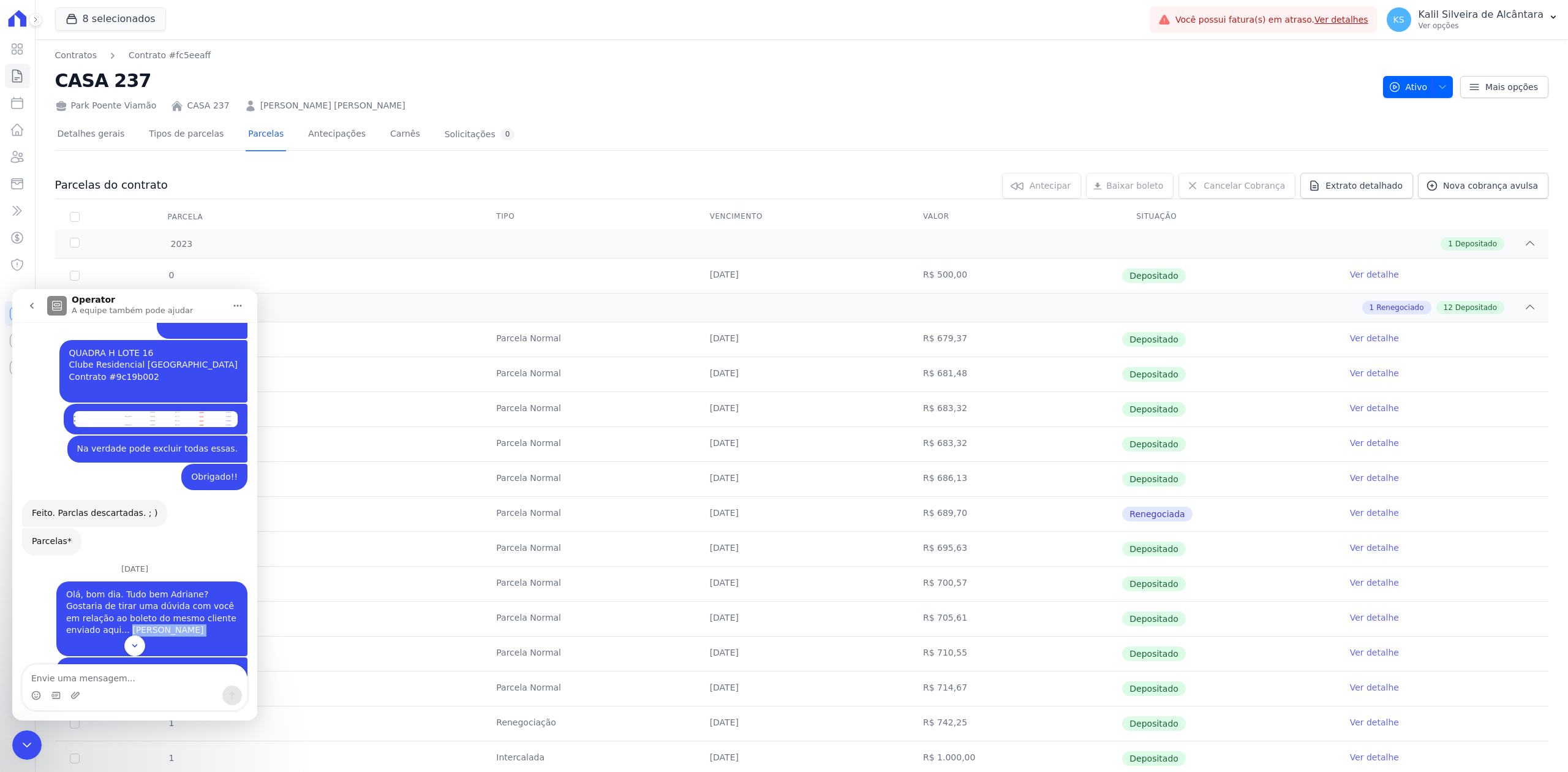
drag, startPoint x: 83, startPoint y: 618, endPoint x: 181, endPoint y: 625, distance: 98.2
click at [181, 625] on div "Olá, bom dia. Tudo bem Adriane? Gostaria de tirar uma dúvida com você em relaçã…" at bounding box center [152, 619] width 172 height 60
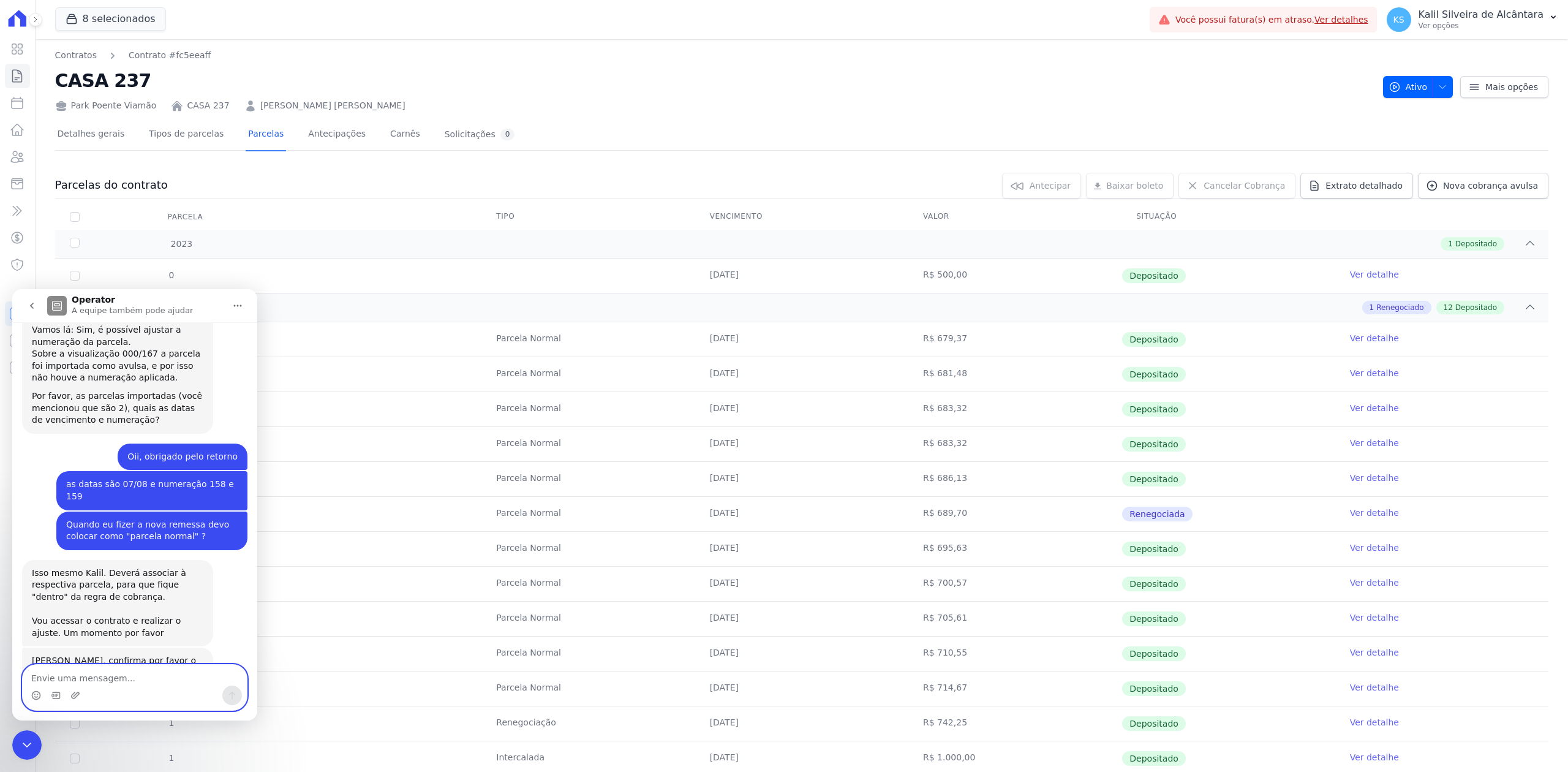
click at [117, 684] on textarea "Envie uma mensagem..." at bounding box center [135, 675] width 224 height 21
paste textarea "[PERSON_NAME] ​"
type textarea "[PERSON_NAME] ​"
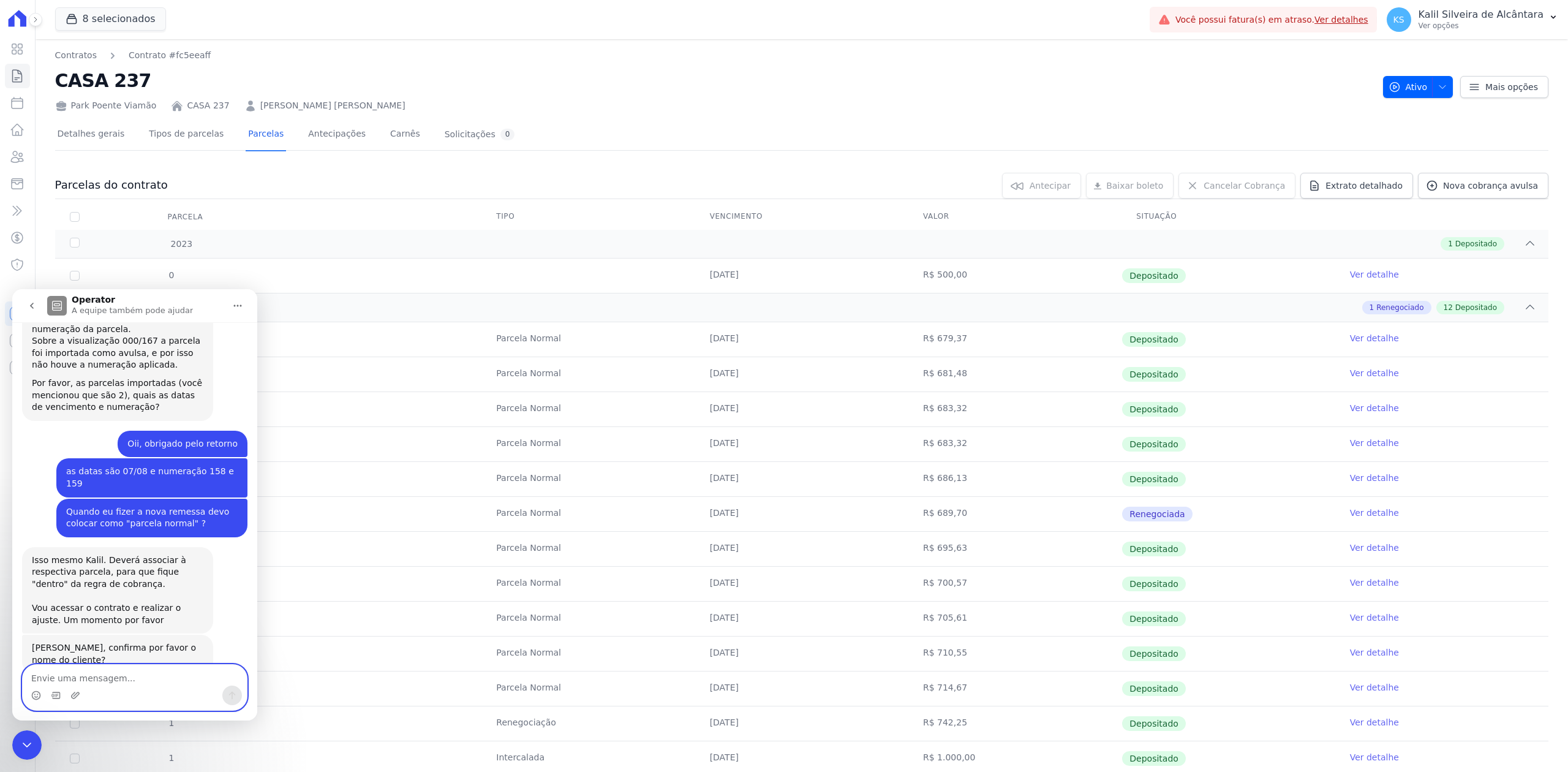
scroll to position [990, 0]
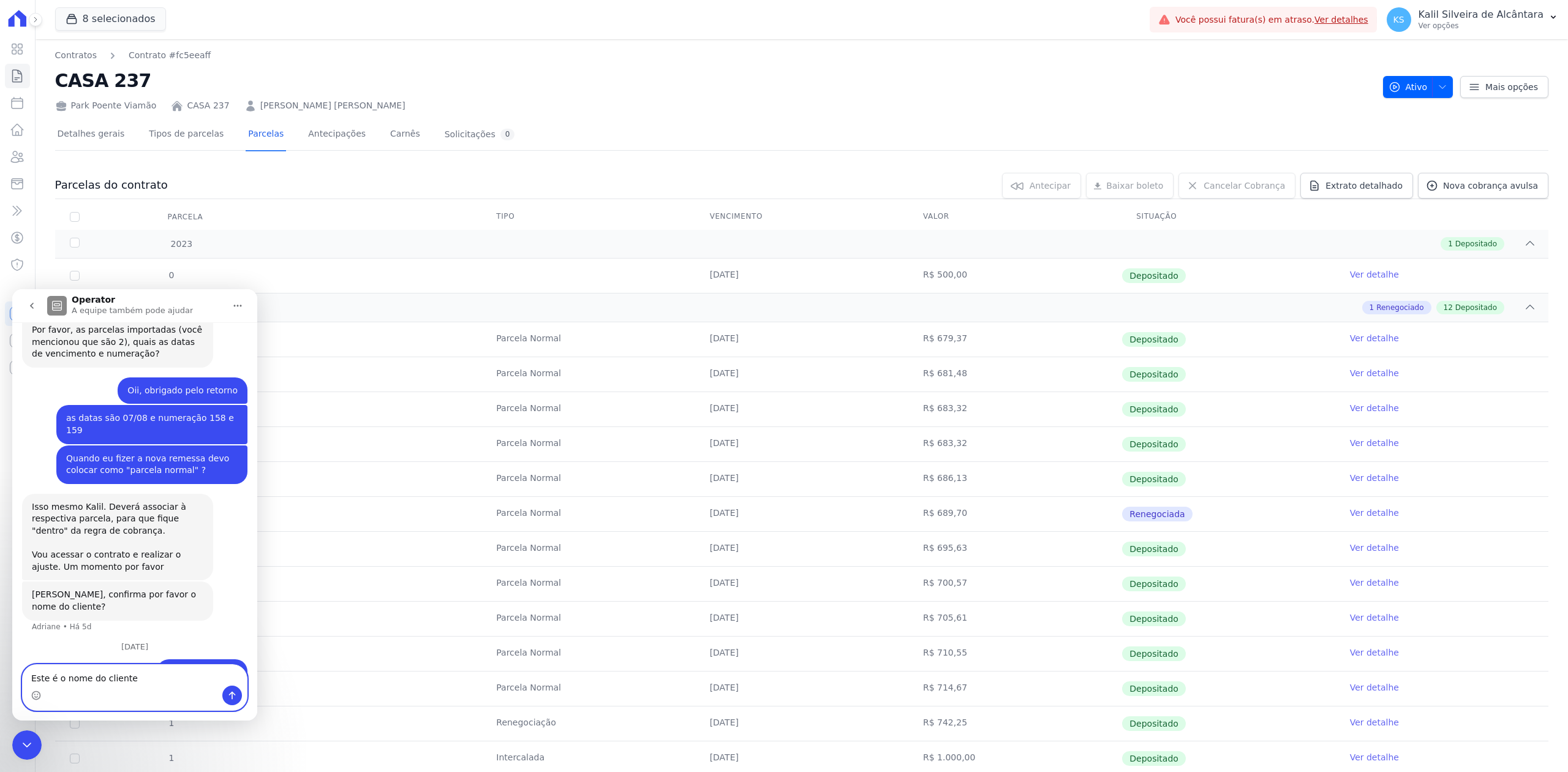
type textarea "Este é o nome do cliente"
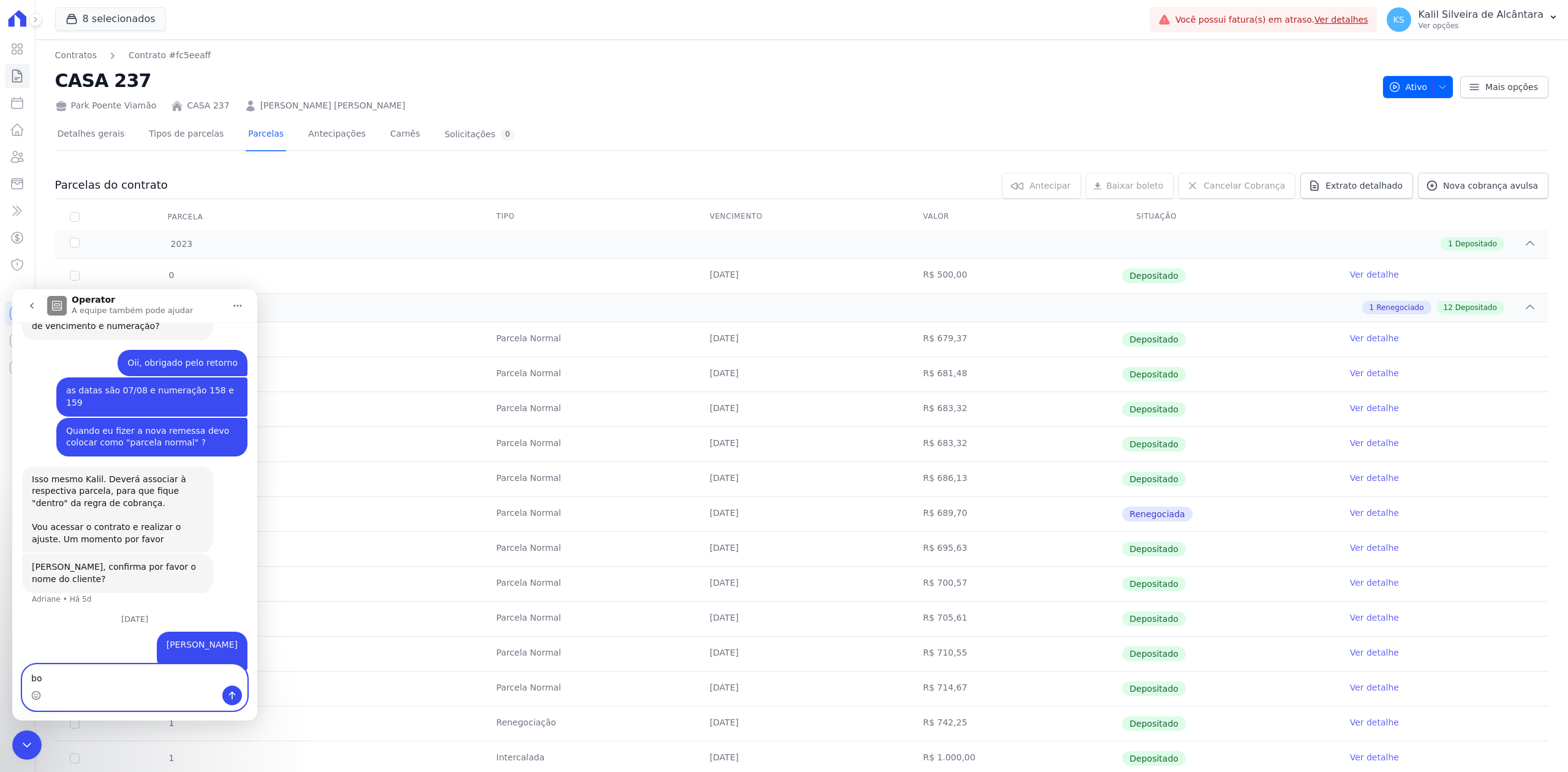
type textarea "b"
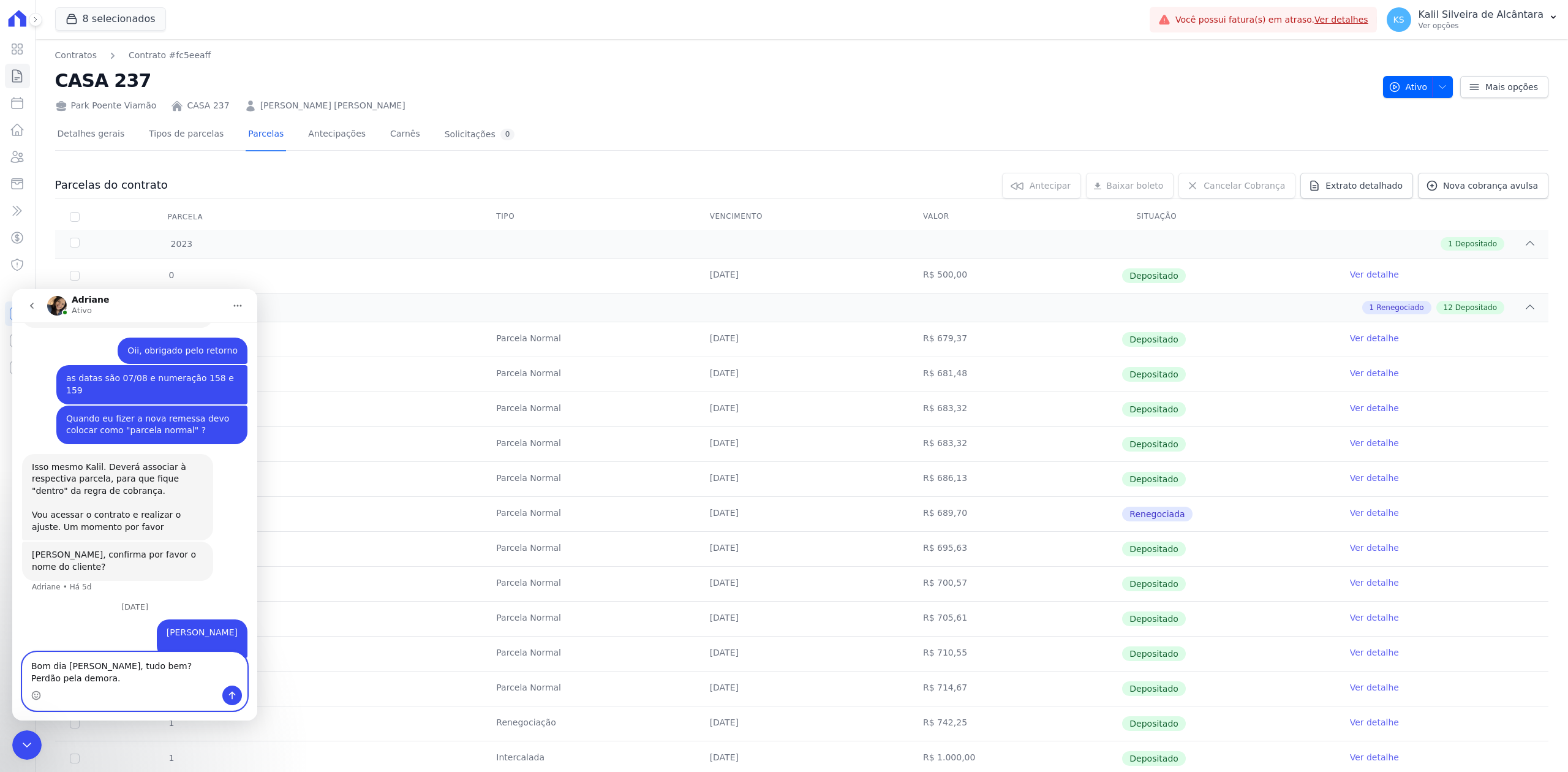
type textarea "Bom dia [PERSON_NAME], tudo bem? Perdão pela demora.."
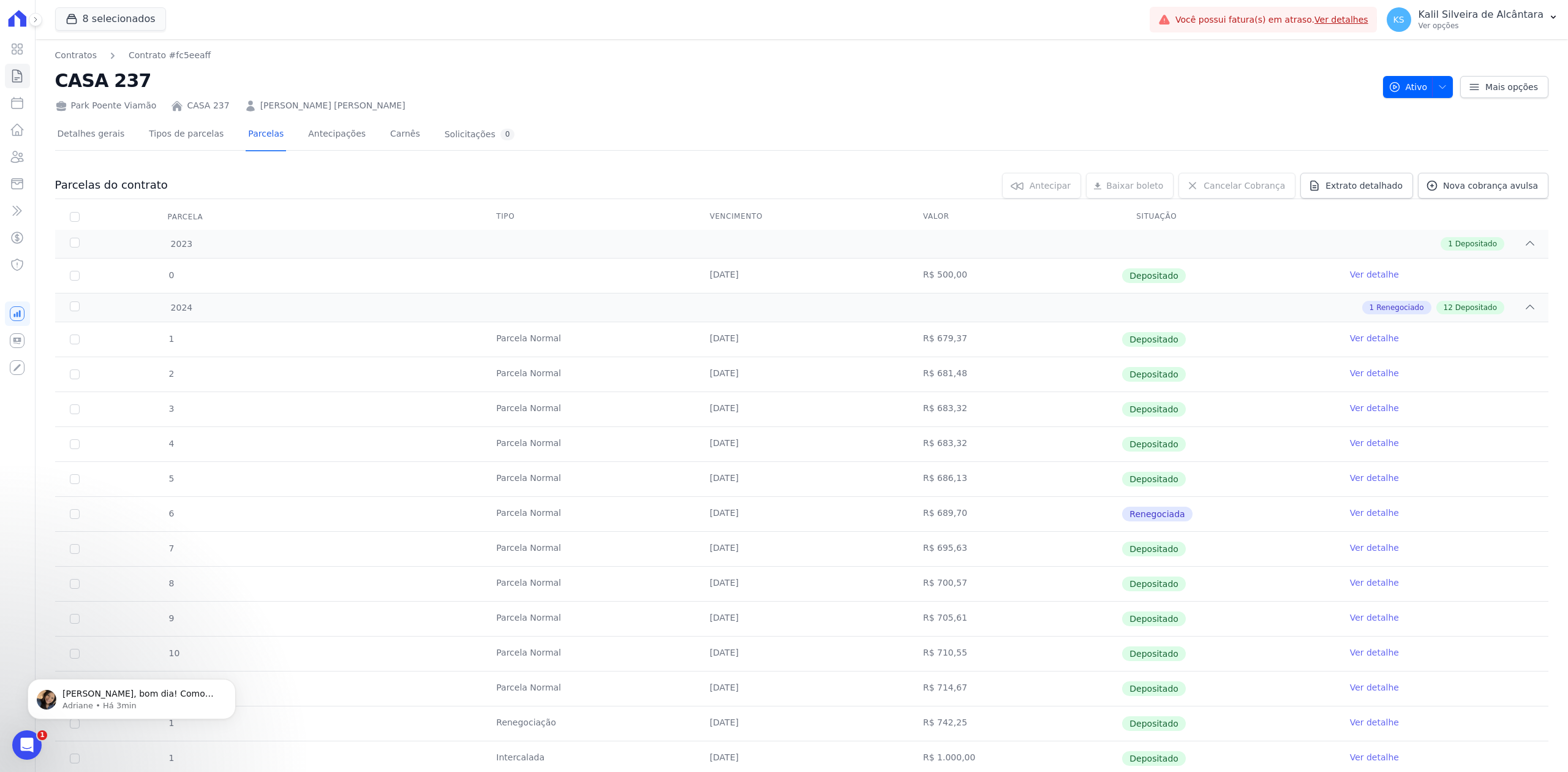
scroll to position [0, 0]
click at [585, 119] on div "Detalhes gerais Tipos de parcelas [GEOGRAPHIC_DATA] Antecipações Carnês Solicit…" at bounding box center [801, 134] width 1493 height 31
click at [37, 746] on div "Abertura do Messenger da Intercom" at bounding box center [27, 745] width 41 height 41
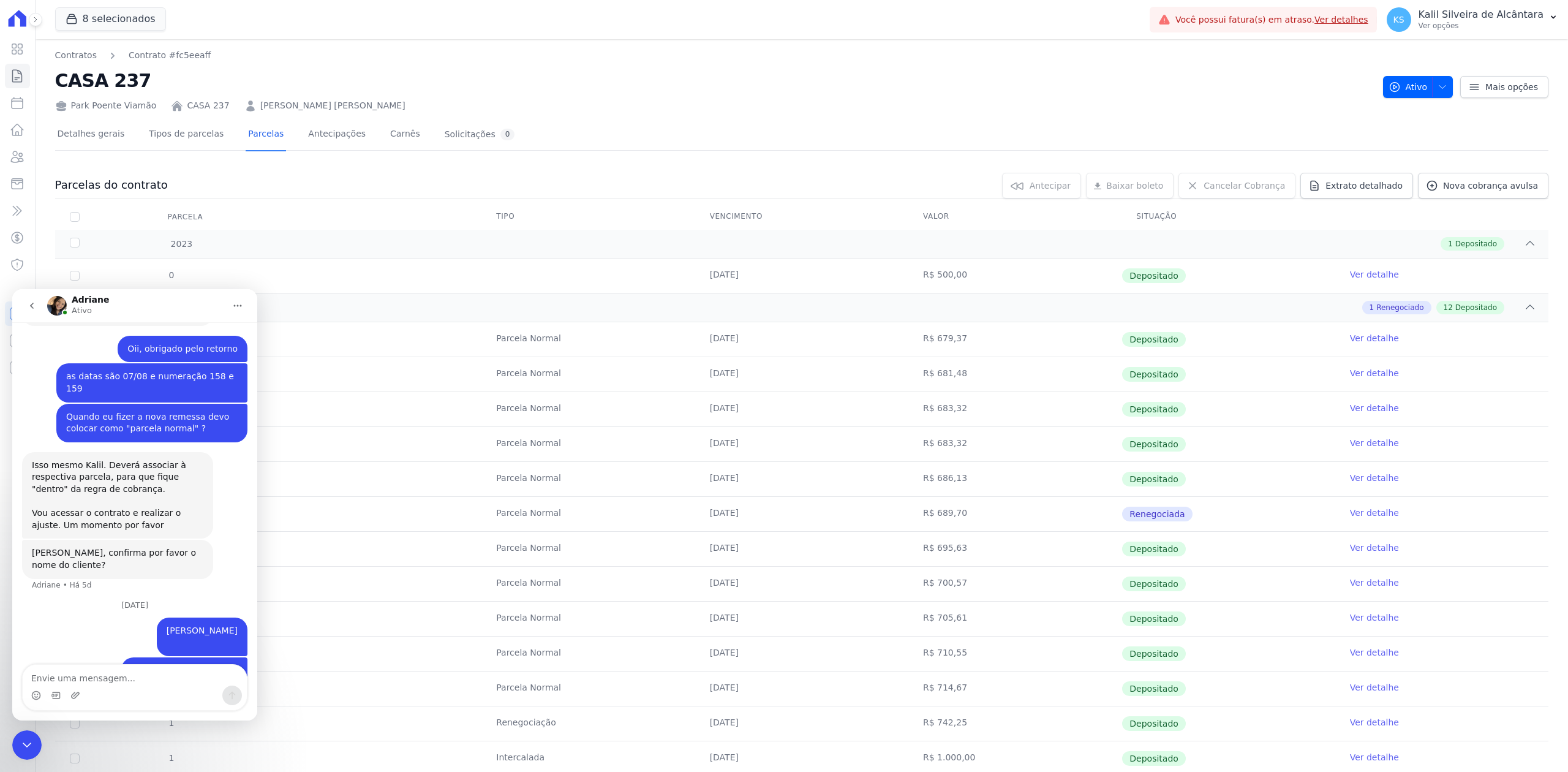
scroll to position [1057, 0]
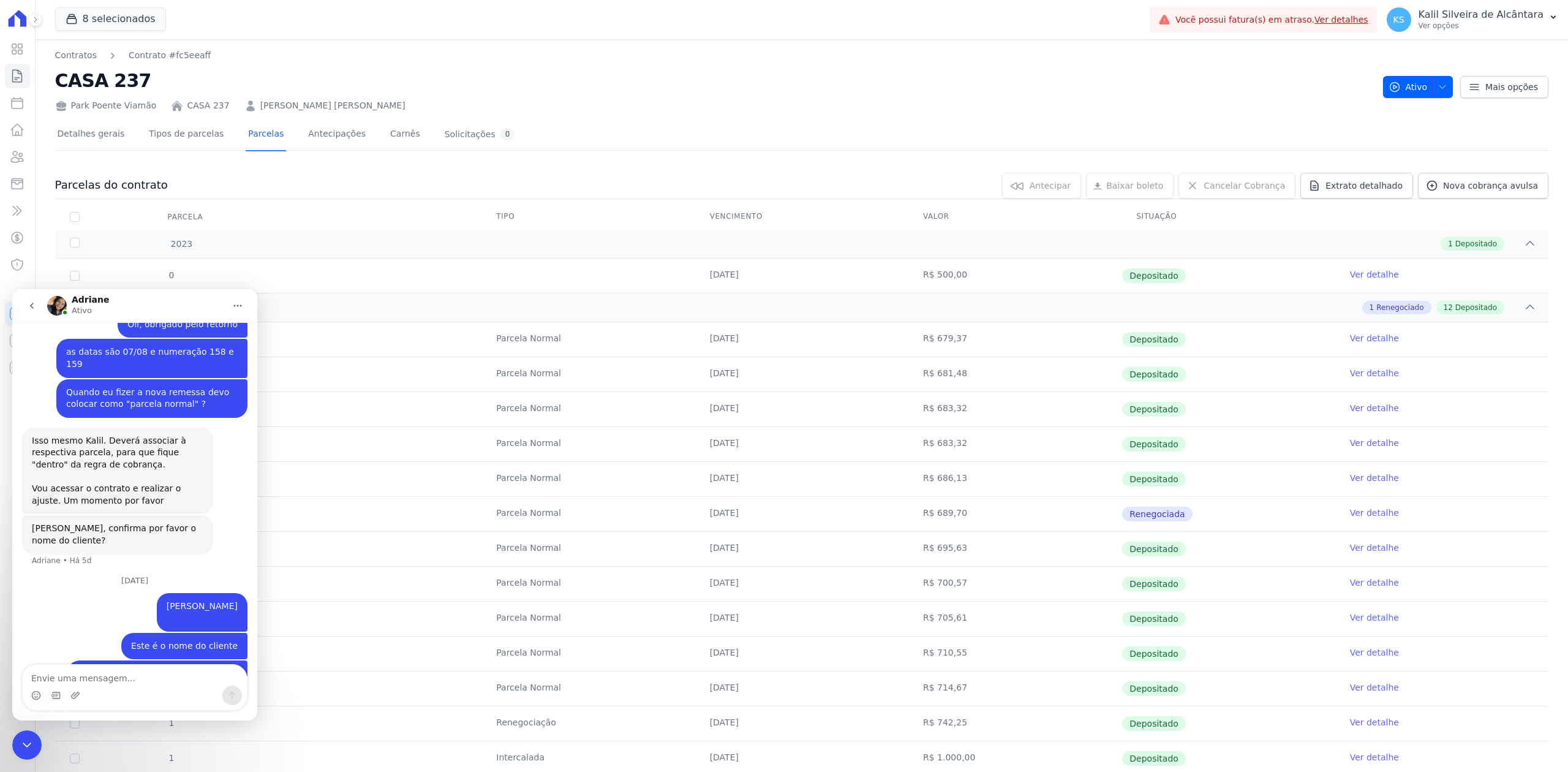
click at [29, 310] on icon "go back" at bounding box center [31, 305] width 10 height 10
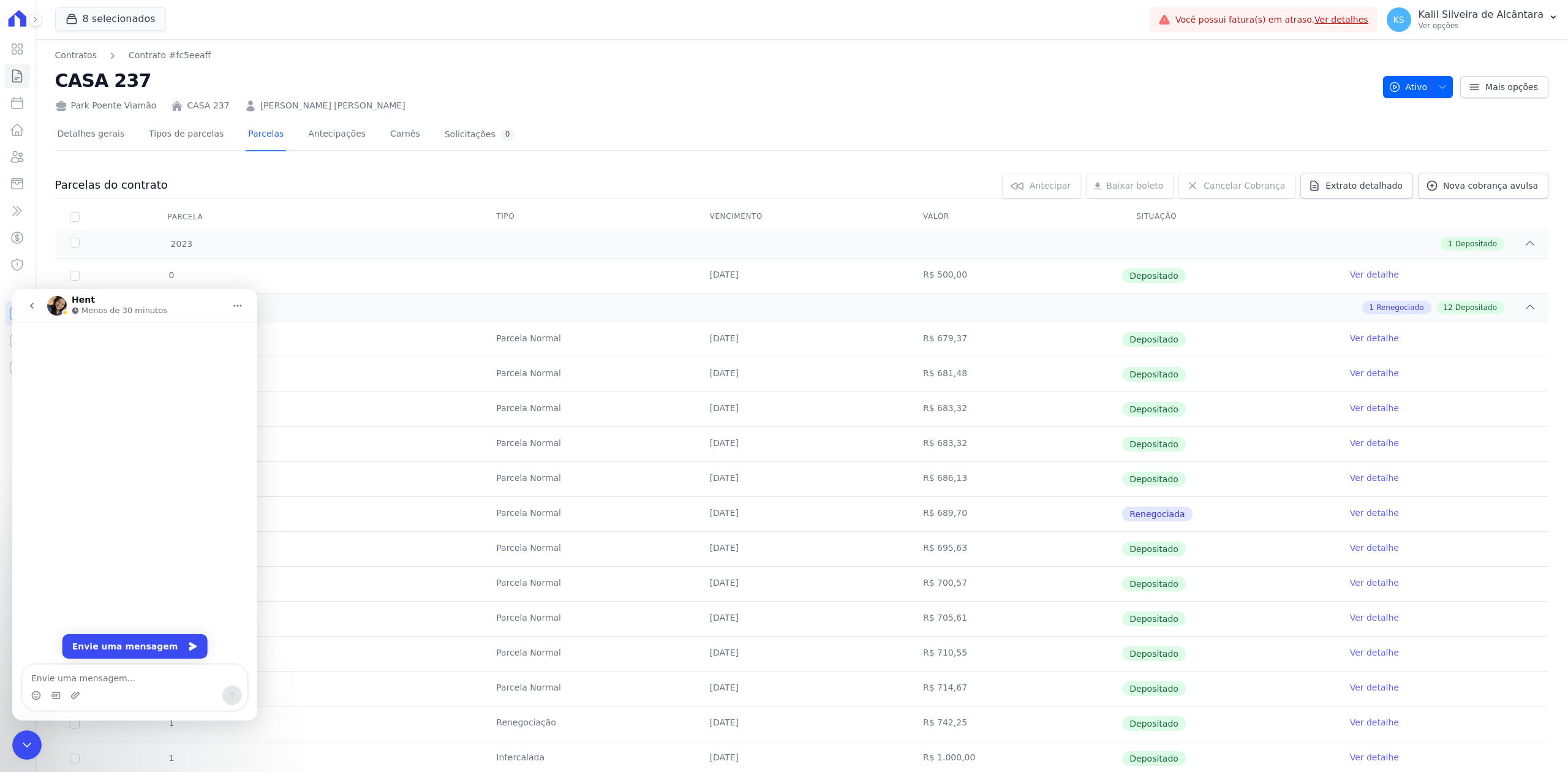
scroll to position [0, 0]
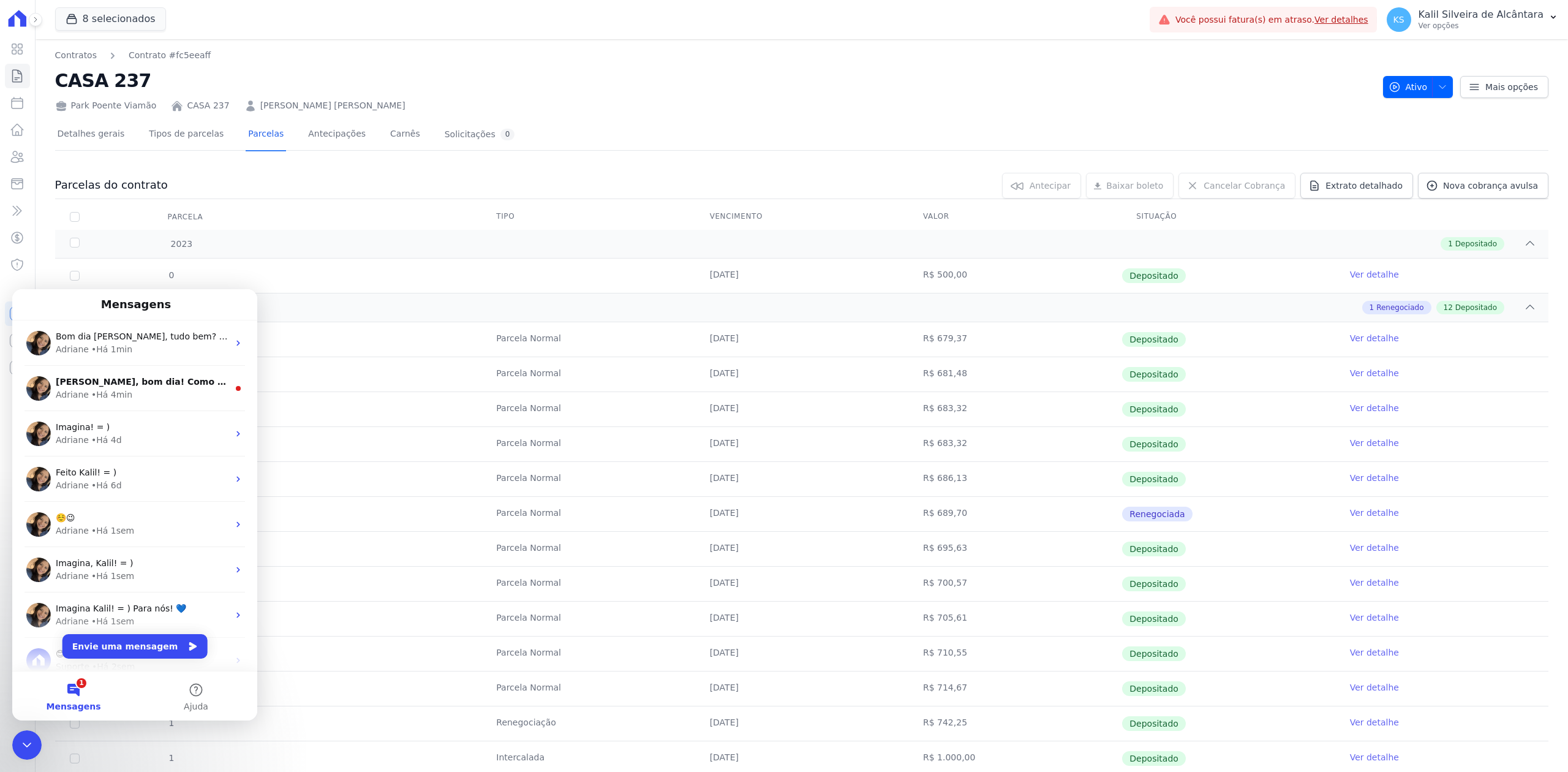
click at [636, 89] on h2 "CASA 237" at bounding box center [714, 81] width 1318 height 28
click at [32, 747] on icon "Encerramento do Messenger da Intercom" at bounding box center [27, 744] width 14 height 14
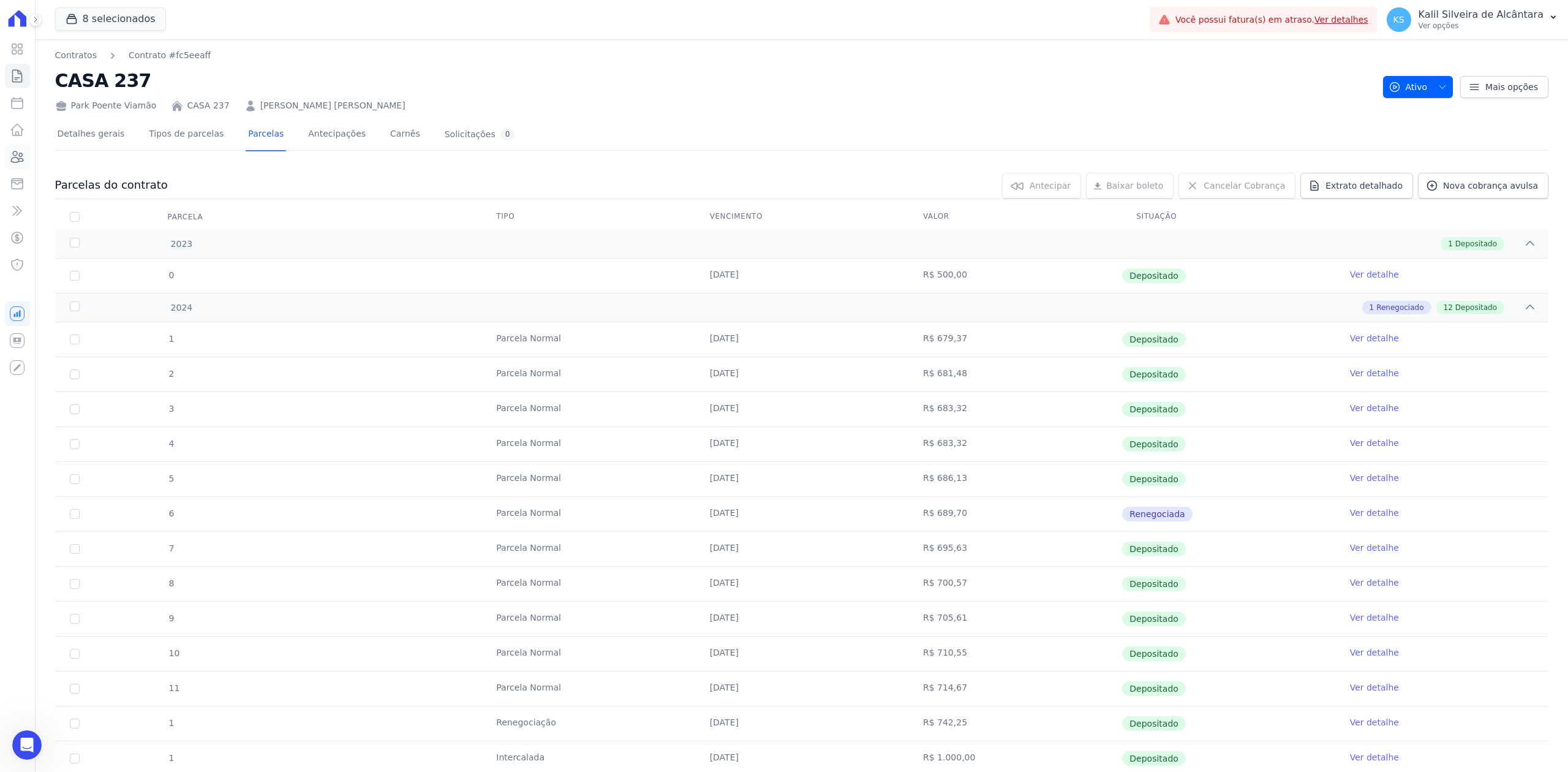
click at [18, 166] on link "Clientes" at bounding box center [17, 156] width 25 height 24
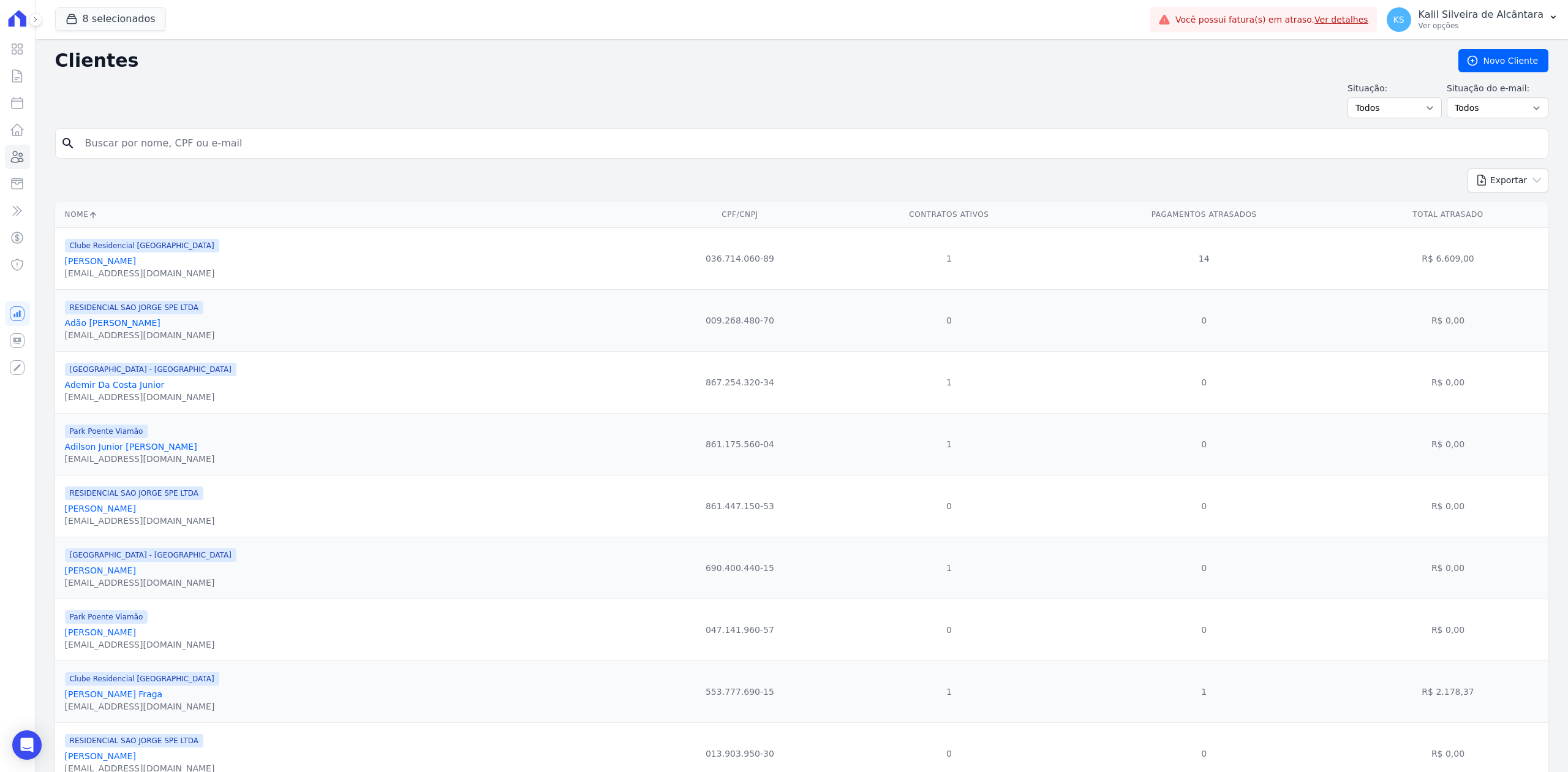
click at [260, 140] on input "search" at bounding box center [811, 143] width 1465 height 24
paste input "[PERSON_NAME]"
type input "[PERSON_NAME]"
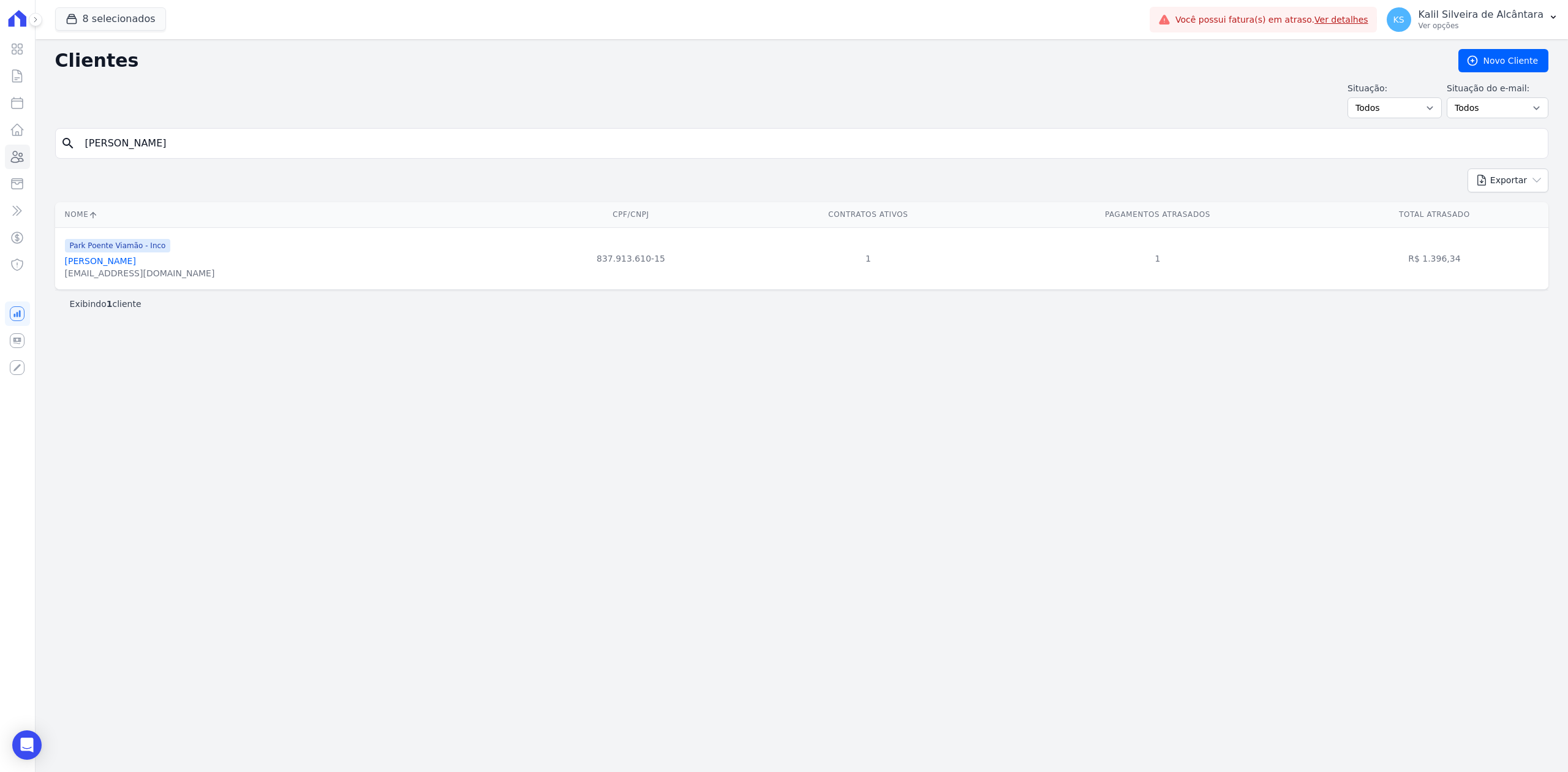
click at [135, 263] on link "[PERSON_NAME]" at bounding box center [100, 261] width 71 height 10
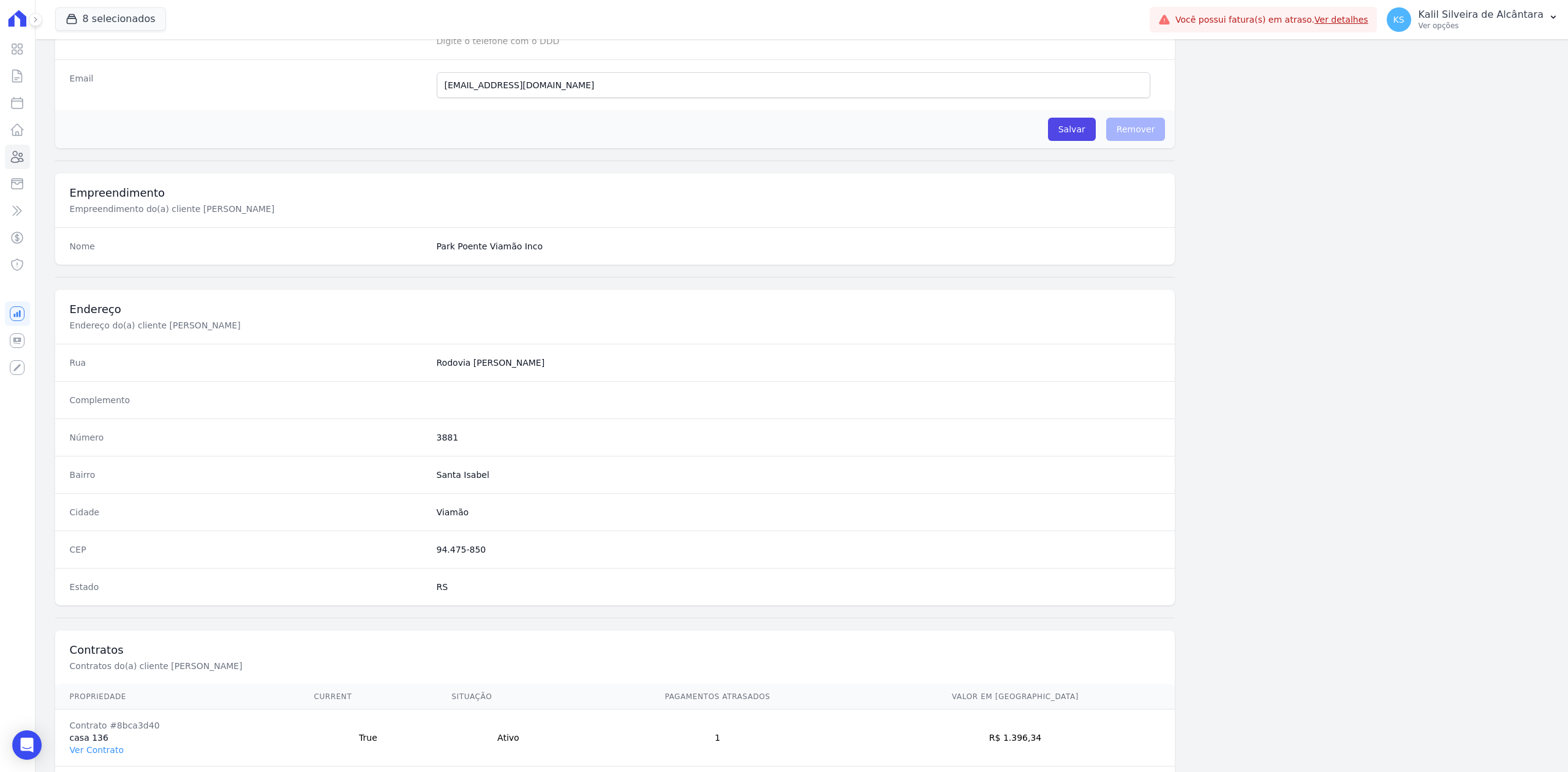
scroll to position [380, 0]
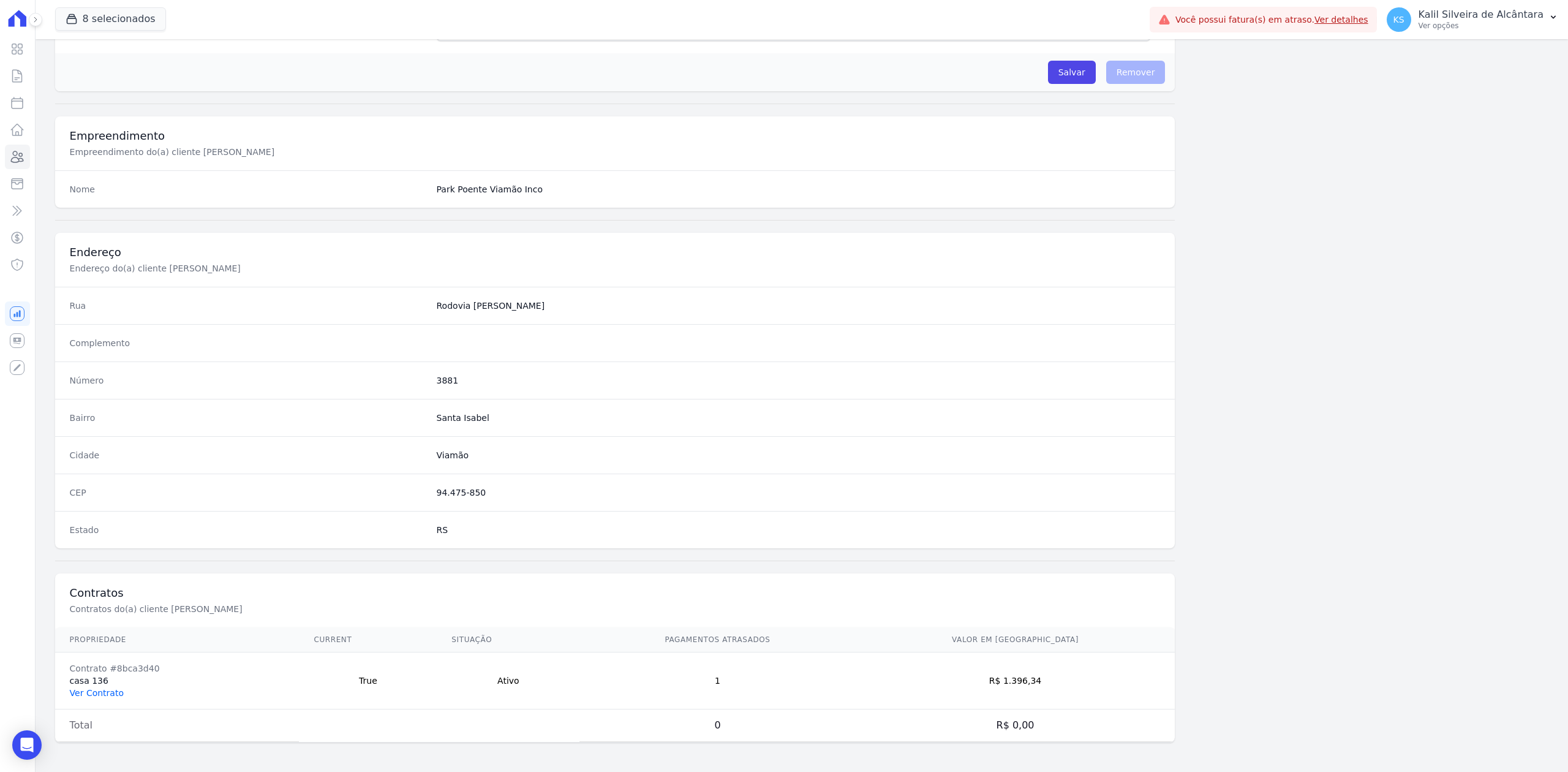
click at [93, 696] on link "Ver Contrato" at bounding box center [97, 693] width 54 height 10
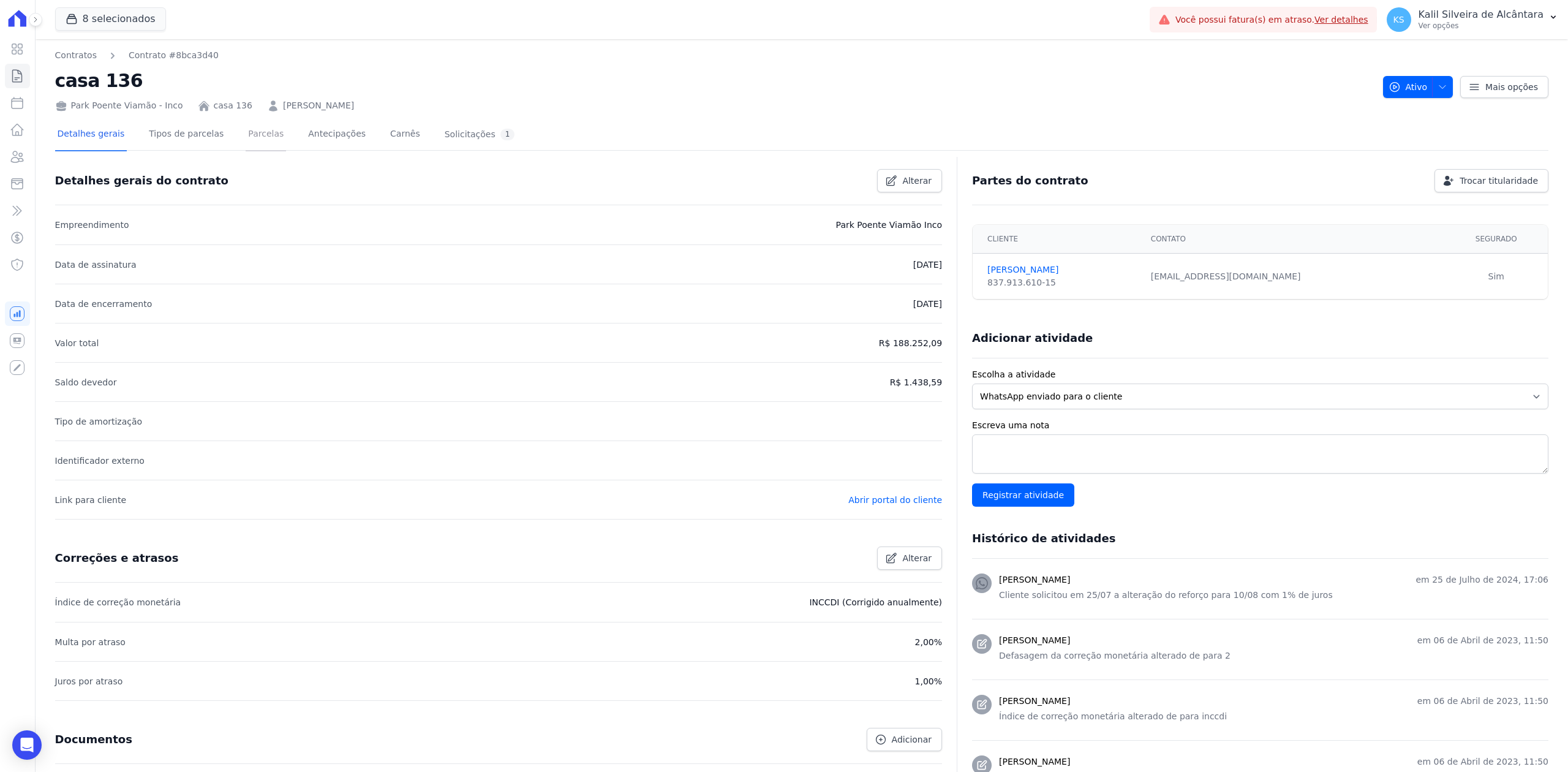
click at [246, 126] on link "Parcelas" at bounding box center [266, 135] width 41 height 33
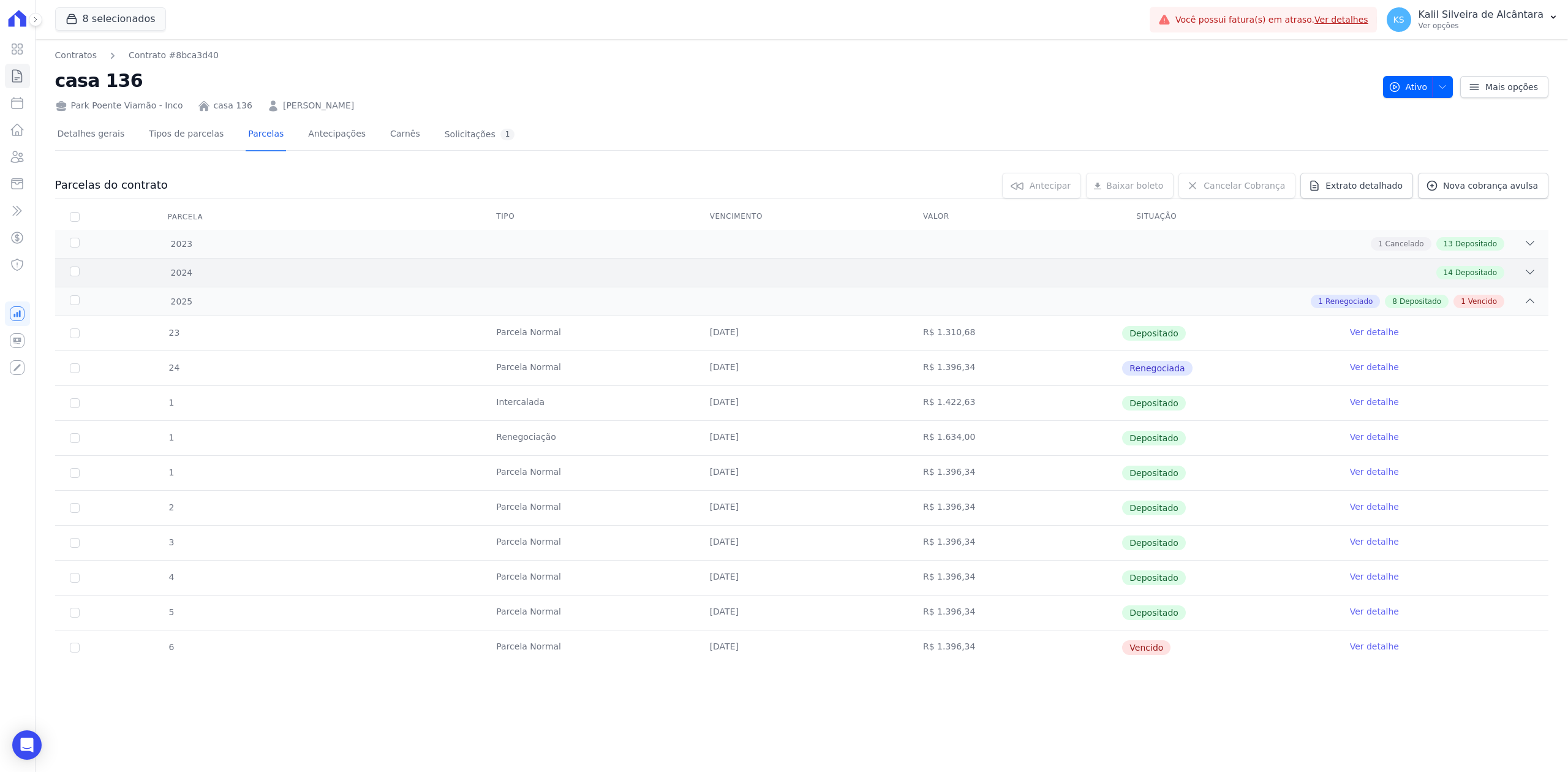
click at [1522, 272] on div "14 Depositado" at bounding box center [875, 272] width 1321 height 14
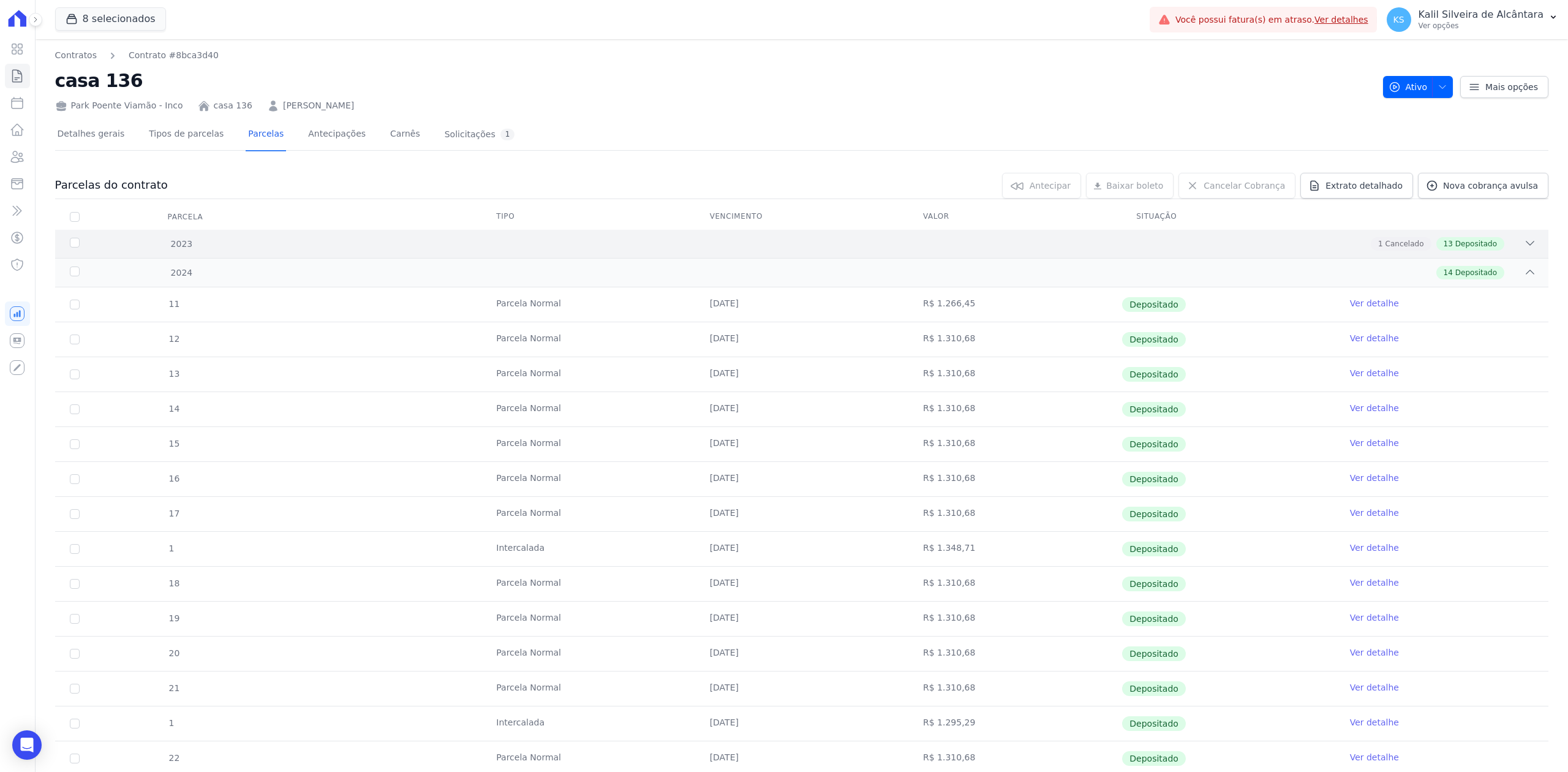
click at [1525, 248] on div "2023 1 Cancelado 13 Depositado" at bounding box center [801, 244] width 1493 height 28
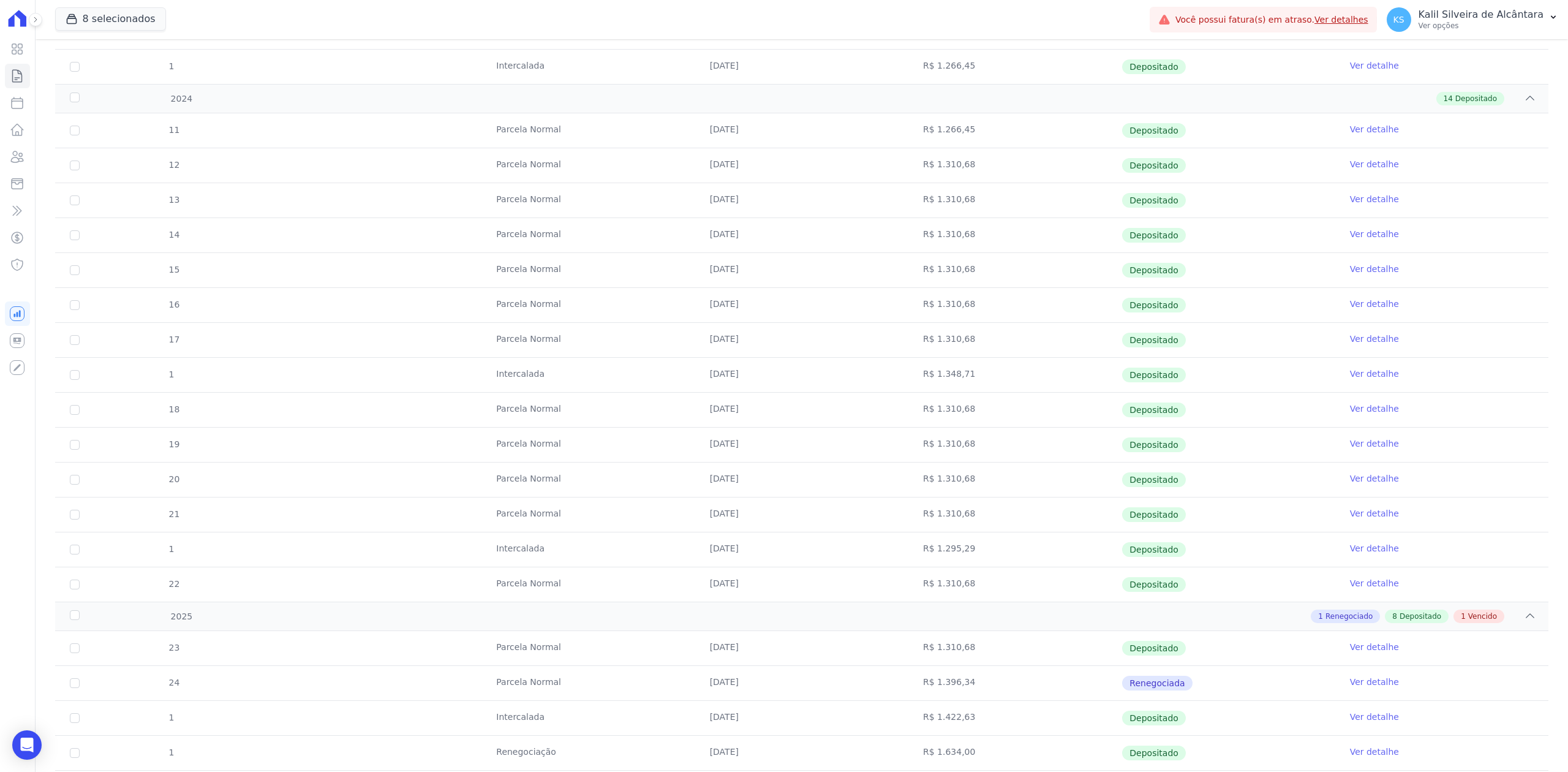
scroll to position [915, 0]
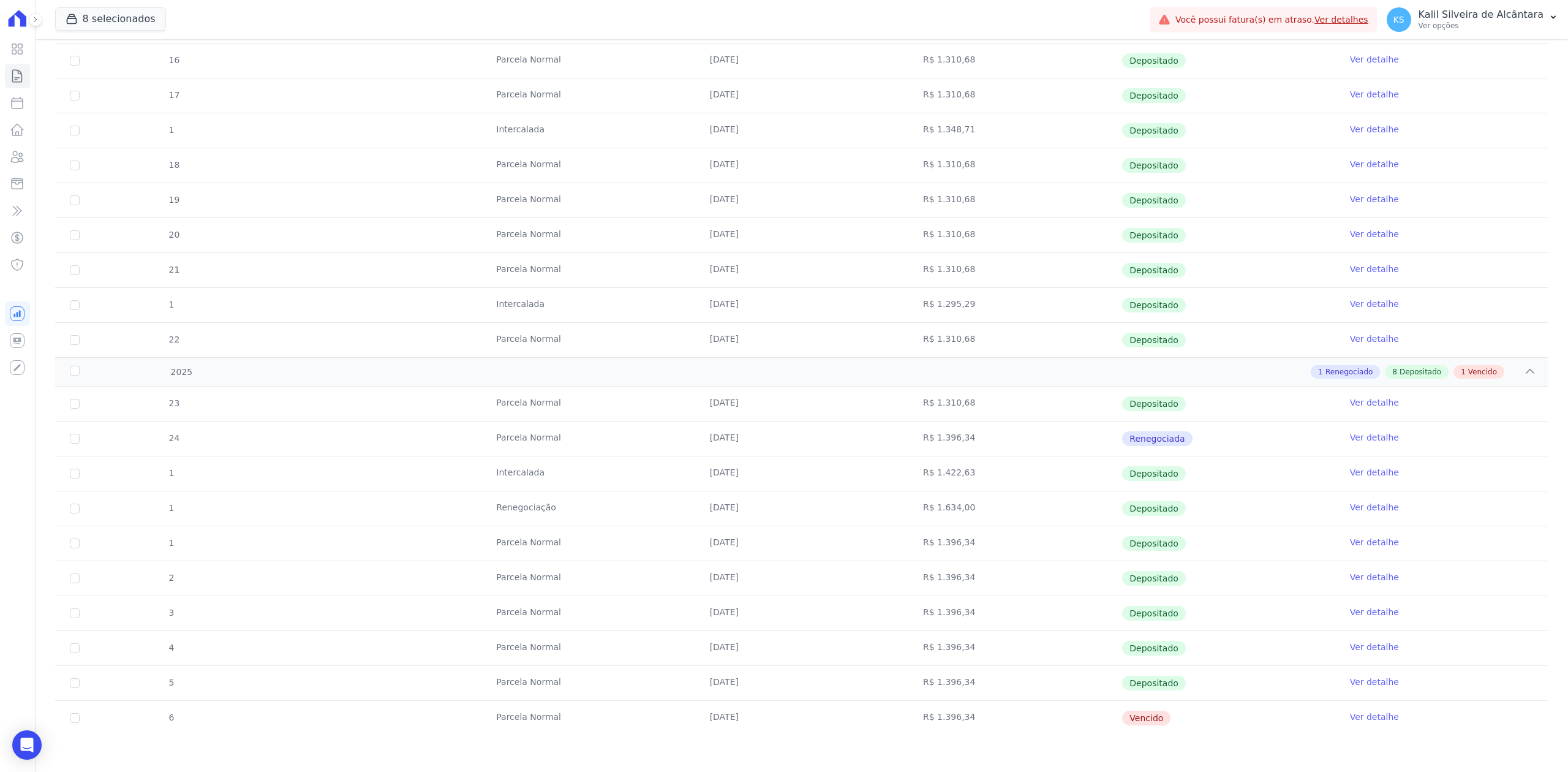
click at [1356, 714] on link "Ver detalhe" at bounding box center [1374, 716] width 49 height 12
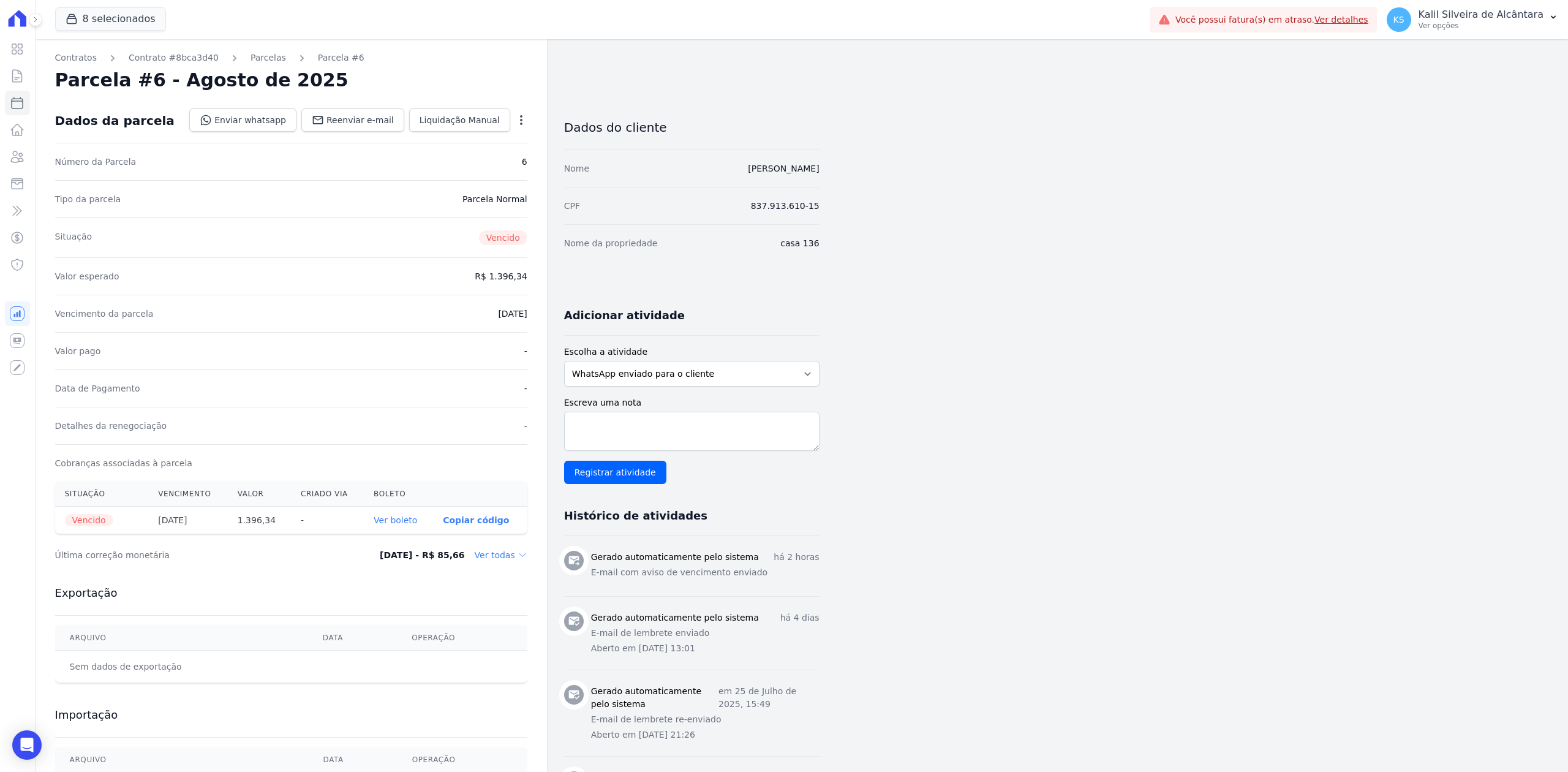
click at [407, 521] on link "Ver boleto" at bounding box center [395, 520] width 43 height 10
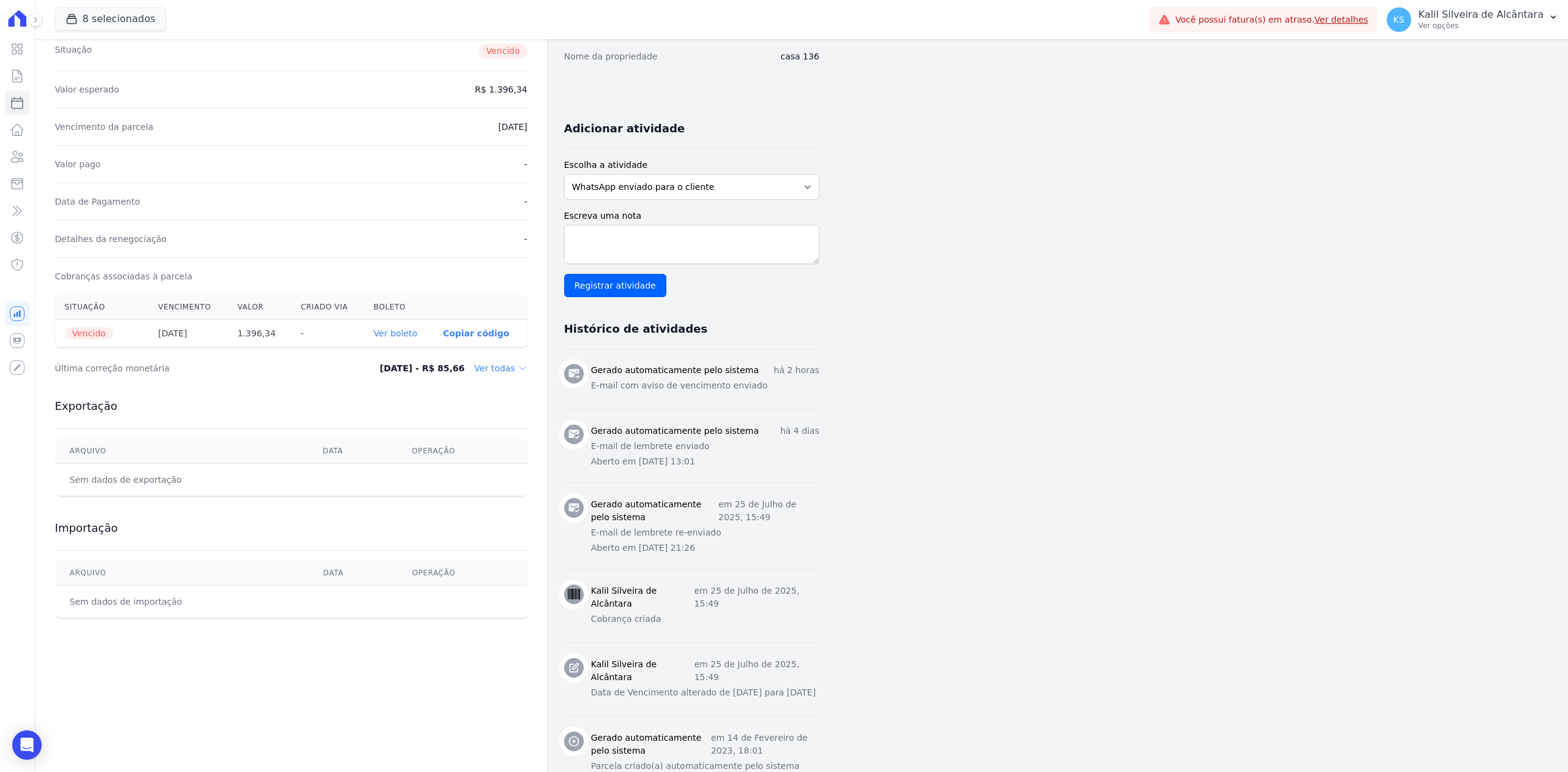
scroll to position [214, 0]
